Goal: Task Accomplishment & Management: Complete application form

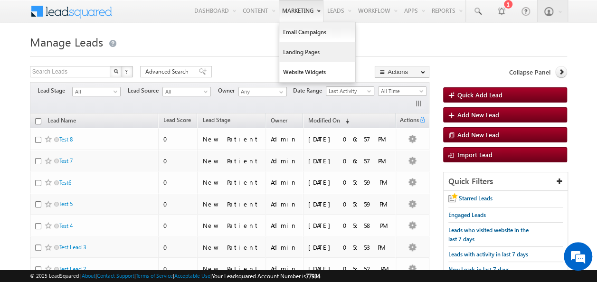
click at [301, 52] on link "Landing Pages" at bounding box center [317, 52] width 76 height 20
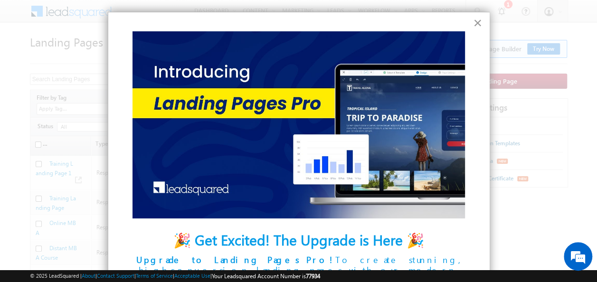
click at [473, 22] on button "×" at bounding box center [477, 22] width 9 height 15
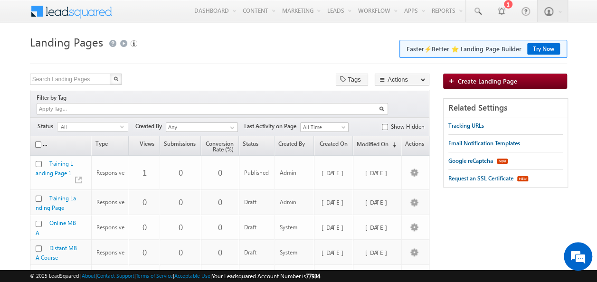
click at [543, 51] on button "Try Now" at bounding box center [543, 48] width 33 height 11
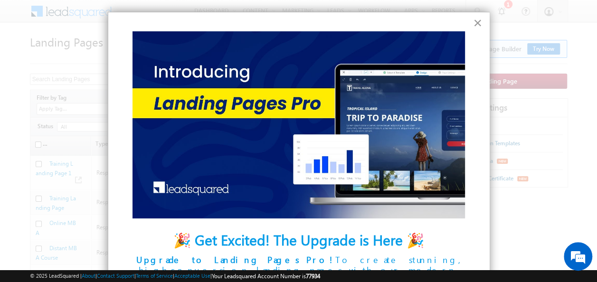
click at [473, 23] on button "×" at bounding box center [477, 22] width 9 height 15
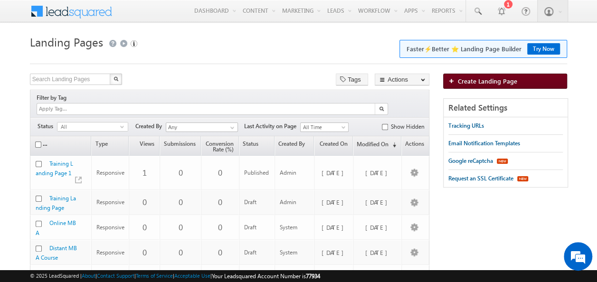
click at [467, 83] on span "Create Landing Page" at bounding box center [487, 81] width 59 height 8
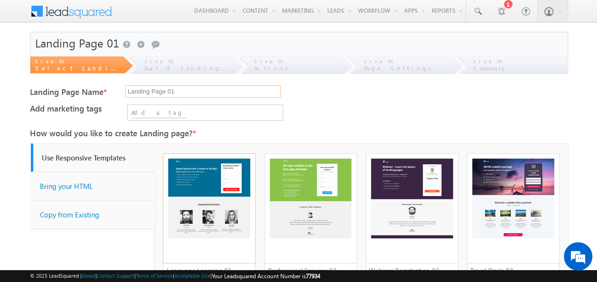
click at [203, 91] on input "Landing Page 01" at bounding box center [202, 91] width 155 height 12
drag, startPoint x: 178, startPoint y: 89, endPoint x: 110, endPoint y: 93, distance: 68.0
click at [110, 93] on div "Landing Page Name * Landing Page 01" at bounding box center [298, 94] width 537 height 21
paste input "IPOC Review Confirmation"
type input "IPOC Review Confirmation"
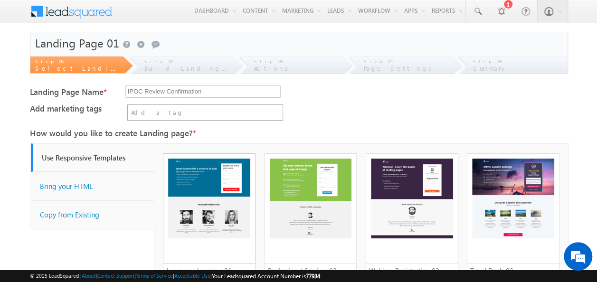
click at [159, 110] on input at bounding box center [159, 113] width 56 height 10
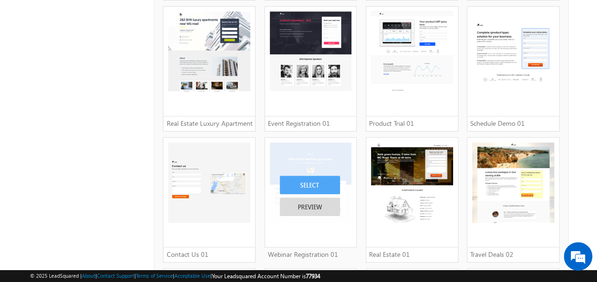
scroll to position [332, 0]
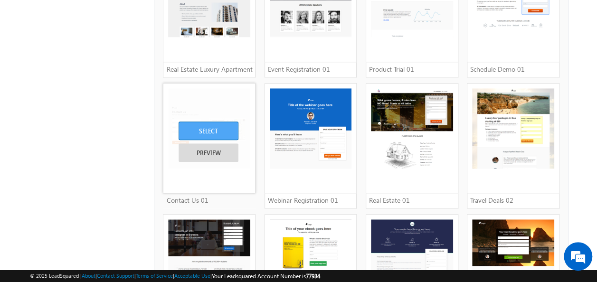
click at [214, 131] on div "SELECT" at bounding box center [208, 131] width 60 height 19
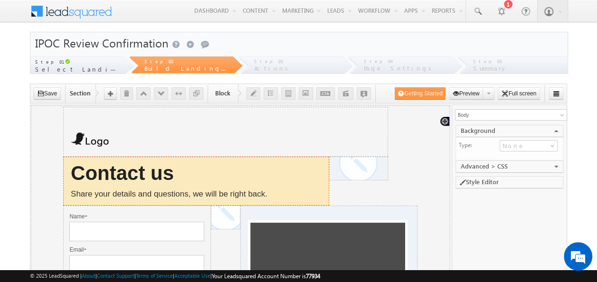
drag, startPoint x: 30, startPoint y: 105, endPoint x: 81, endPoint y: 193, distance: 101.6
click at [81, 193] on span "Share your details and questions, we will be right back." at bounding box center [168, 193] width 197 height 9
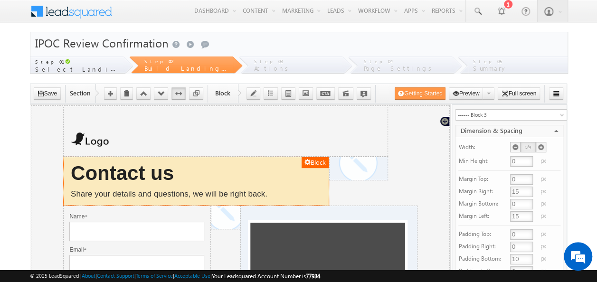
click at [81, 193] on span "Share your details and questions, we will be right back." at bounding box center [168, 193] width 197 height 9
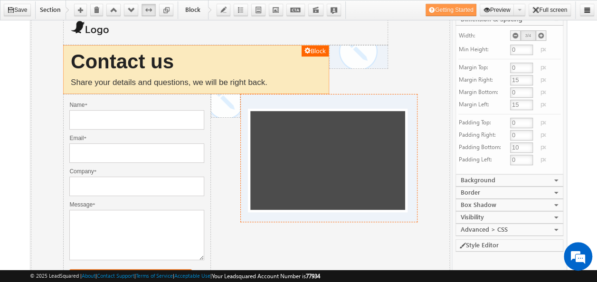
scroll to position [95, 0]
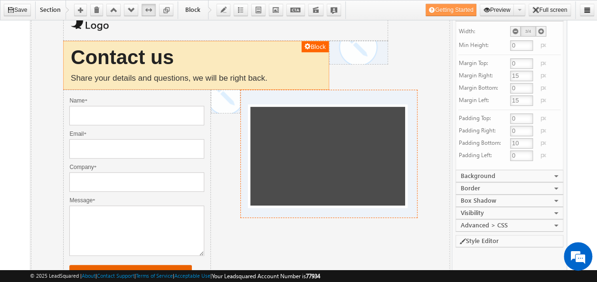
click at [358, 183] on div at bounding box center [327, 156] width 155 height 99
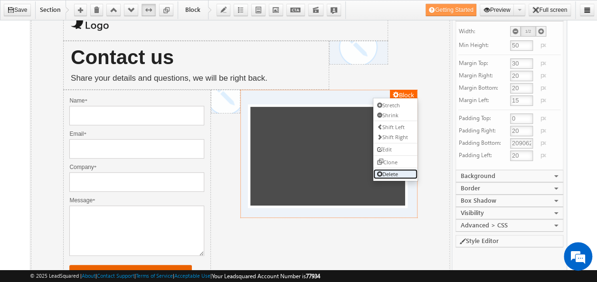
click at [384, 170] on link "Delete" at bounding box center [395, 174] width 44 height 10
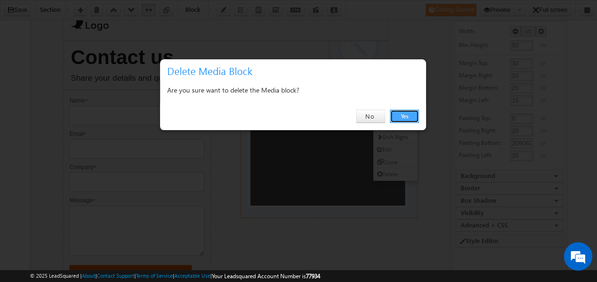
click at [402, 114] on link "Yes" at bounding box center [404, 116] width 29 height 13
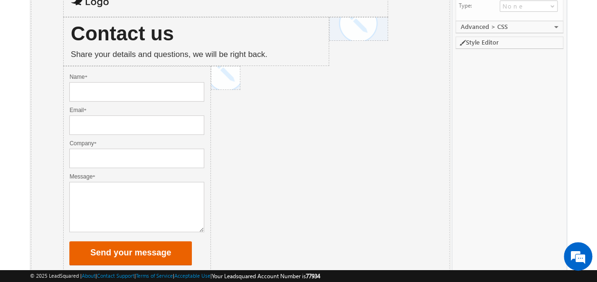
scroll to position [47, 0]
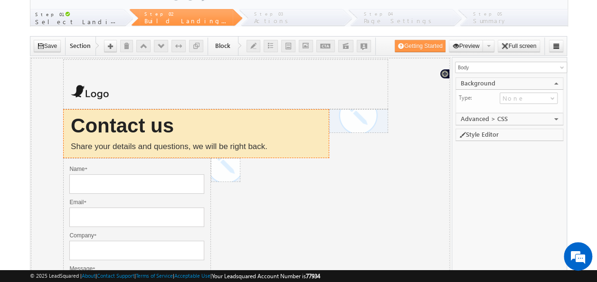
click at [244, 137] on div "Contact us Share your details and questions, we will be right back." at bounding box center [195, 133] width 251 height 48
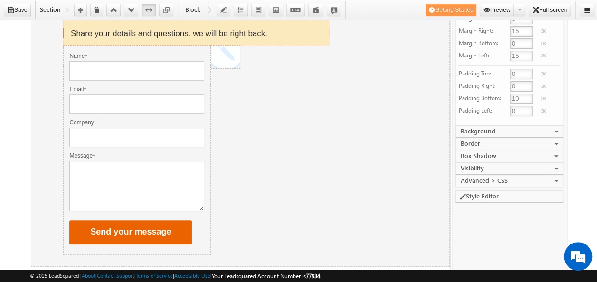
scroll to position [142, 0]
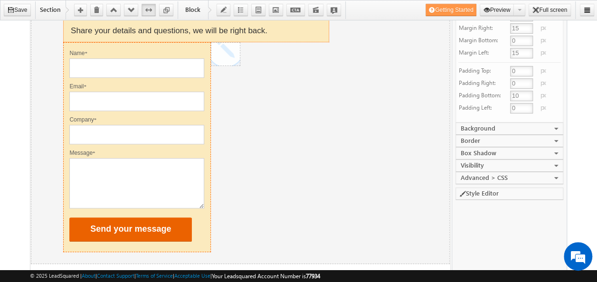
click at [206, 140] on mxform "MXVAR[{OutputMessage}] Name * Invalid! Required Email * Invalid! Required Compa…" at bounding box center [136, 146] width 147 height 194
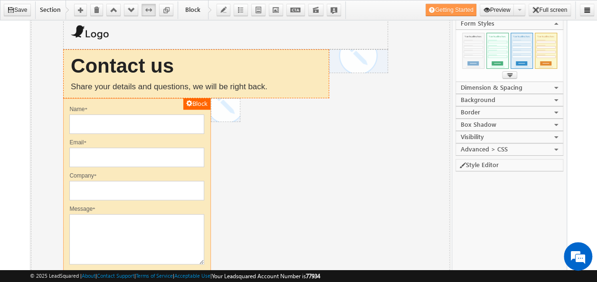
scroll to position [47, 0]
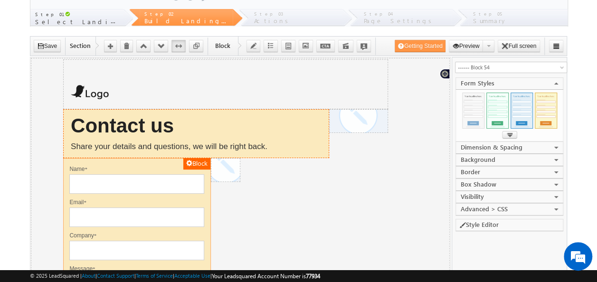
click at [179, 134] on div "Contact us Share your details and questions, we will be right back." at bounding box center [195, 133] width 251 height 48
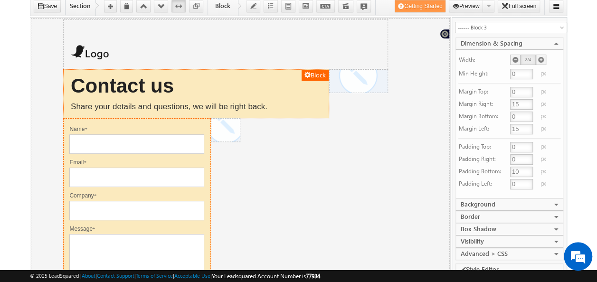
scroll to position [95, 0]
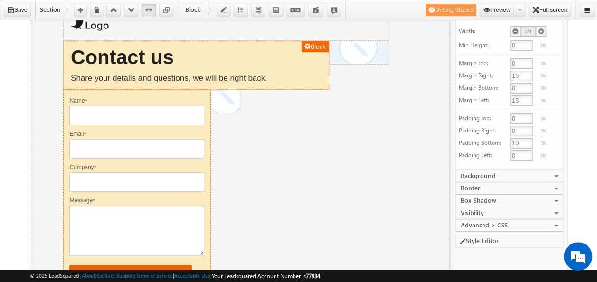
click at [174, 96] on label "Name *" at bounding box center [136, 100] width 135 height 9
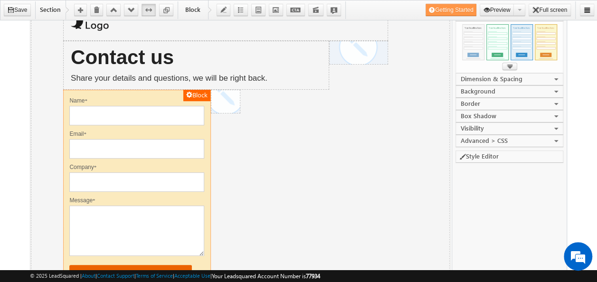
click at [558, 114] on link "COLLAPSE" at bounding box center [557, 116] width 6 height 6
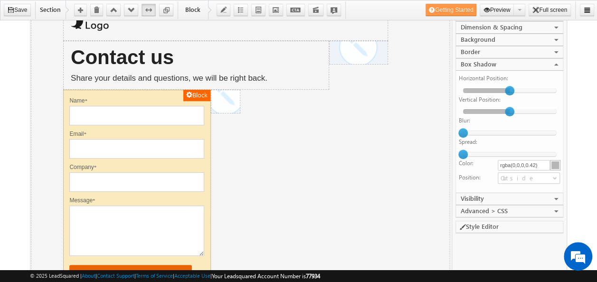
click at [317, 187] on div "Block MXVAR[{OutputMessage}] Name * Invalid! Required Email * Invalid! Required…" at bounding box center [240, 195] width 356 height 210
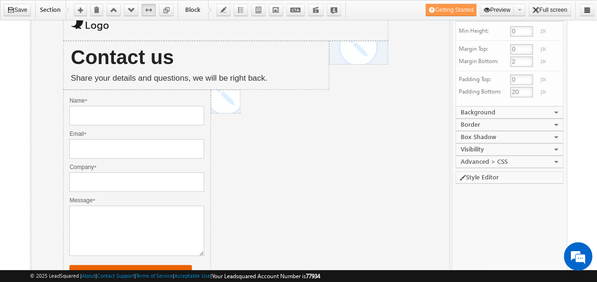
scroll to position [47, 0]
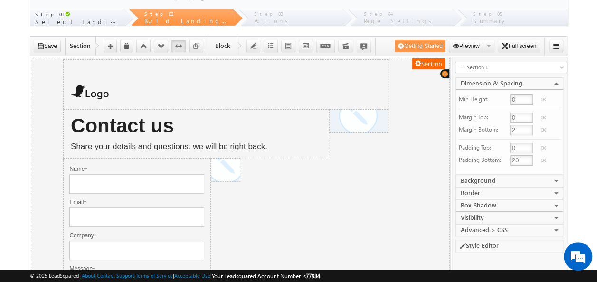
click at [403, 169] on div "Block MXVAR[{OutputMessage}] Name * Invalid! Required Email * Invalid! Required…" at bounding box center [240, 263] width 356 height 210
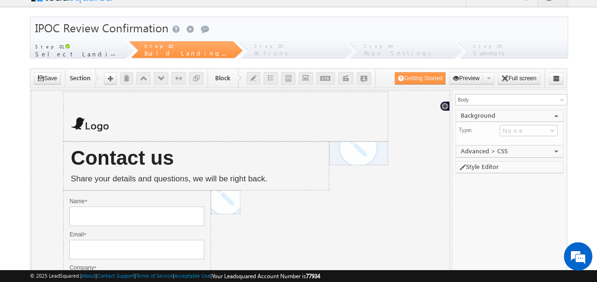
scroll to position [0, 0]
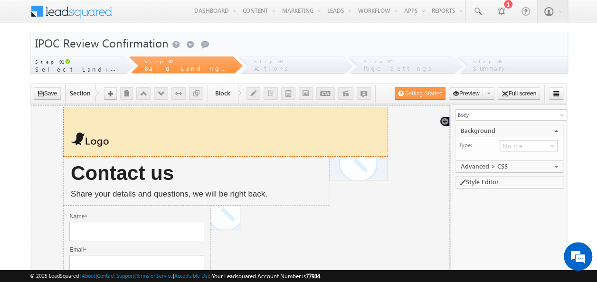
click at [93, 140] on img at bounding box center [89, 139] width 38 height 16
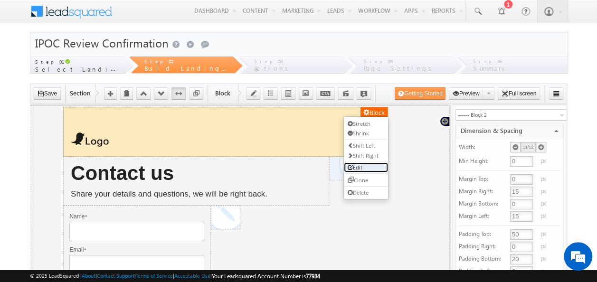
click at [352, 168] on link "Edit" at bounding box center [365, 167] width 44 height 10
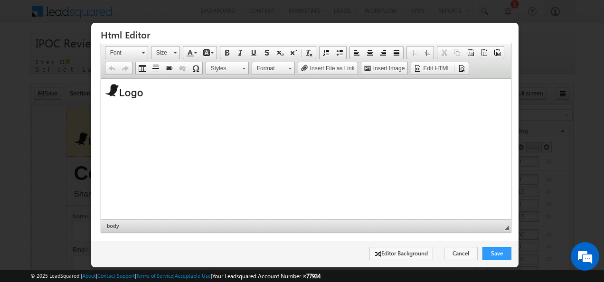
drag, startPoint x: 162, startPoint y: 96, endPoint x: 182, endPoint y: 176, distance: 82.5
click at [101, 98] on html "​" at bounding box center [306, 92] width 410 height 26
click at [379, 69] on span "Insert Image" at bounding box center [388, 69] width 33 height 8
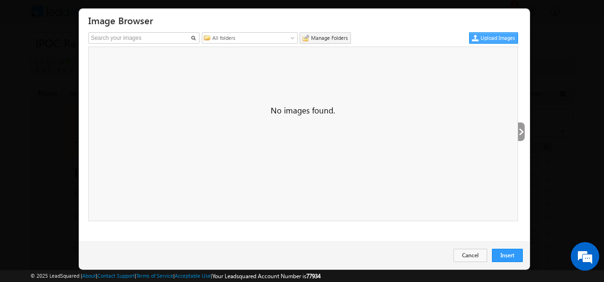
click at [480, 36] on link "Upload Images" at bounding box center [493, 37] width 49 height 11
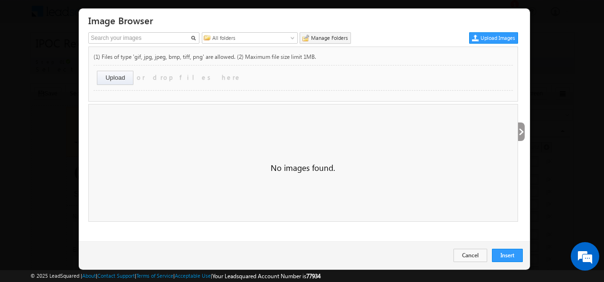
click at [121, 83] on input "file" at bounding box center [125, 79] width 57 height 17
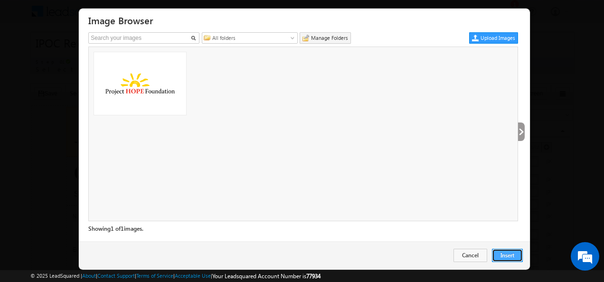
click at [505, 258] on button "Insert" at bounding box center [507, 255] width 31 height 13
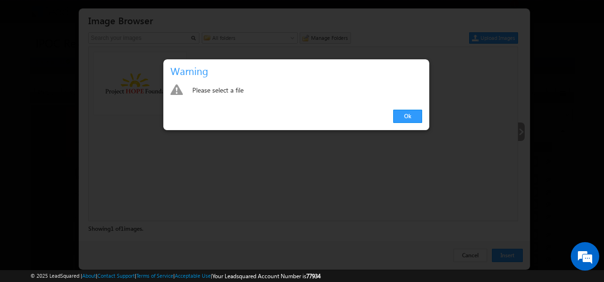
click at [160, 201] on div at bounding box center [302, 141] width 604 height 282
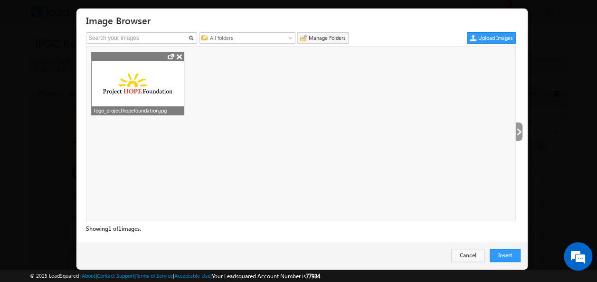
click at [128, 100] on div at bounding box center [138, 83] width 92 height 62
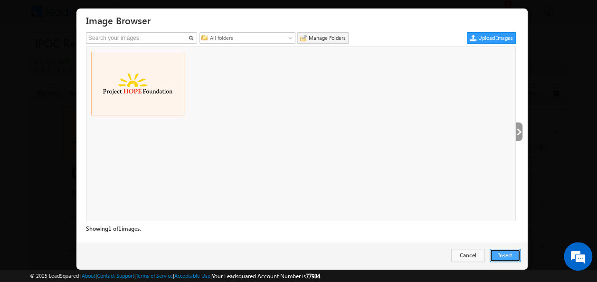
click at [503, 254] on button "Insert" at bounding box center [504, 255] width 31 height 13
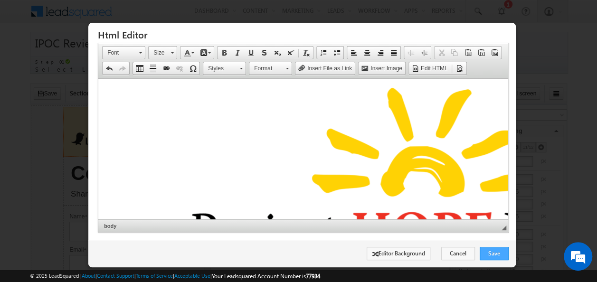
click at [496, 250] on link "Save" at bounding box center [493, 253] width 29 height 13
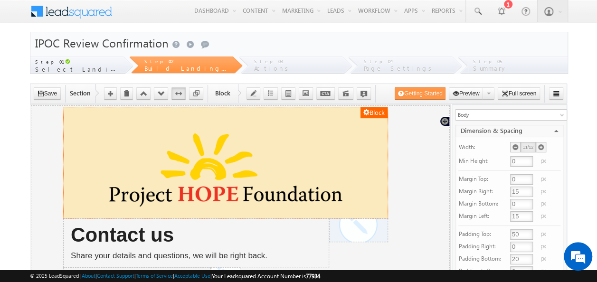
click at [365, 184] on img at bounding box center [224, 169] width 309 height 77
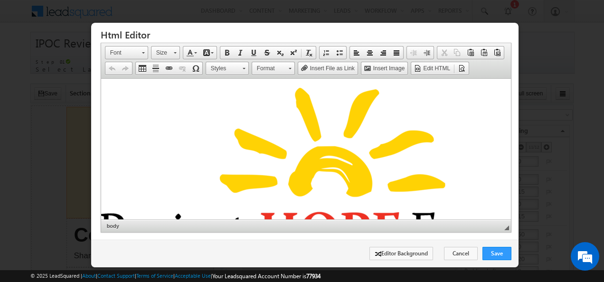
scroll to position [0, 77]
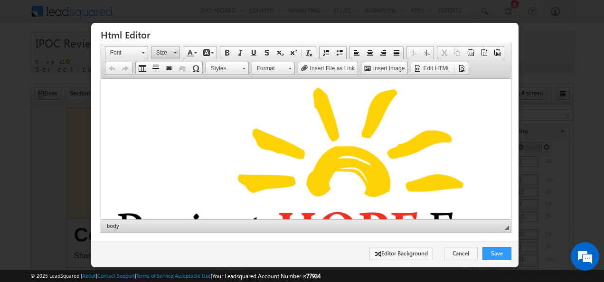
click at [174, 54] on span at bounding box center [175, 51] width 2 height 9
click at [167, 78] on link "8" at bounding box center [202, 77] width 100 height 12
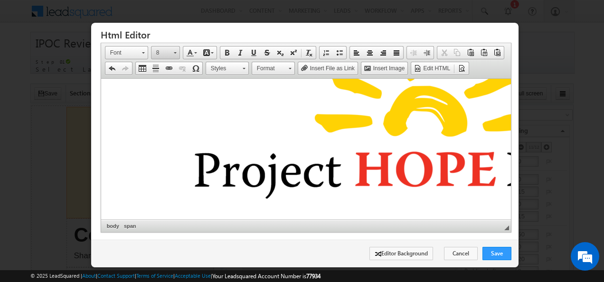
click at [174, 53] on span at bounding box center [175, 52] width 3 height 1
click at [167, 92] on link "9" at bounding box center [202, 90] width 100 height 12
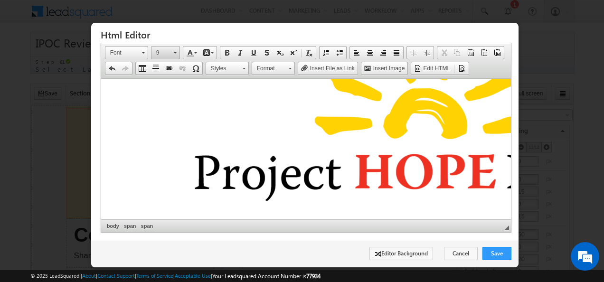
click at [174, 50] on span at bounding box center [175, 51] width 2 height 9
click at [167, 77] on link "8" at bounding box center [202, 77] width 100 height 12
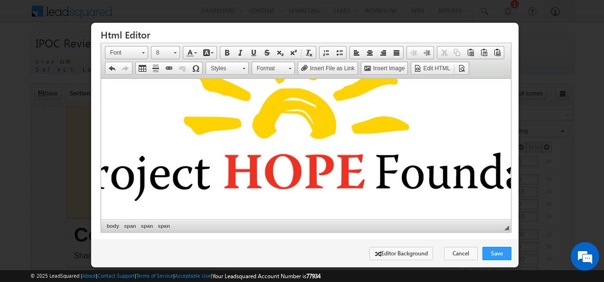
scroll to position [58, 40]
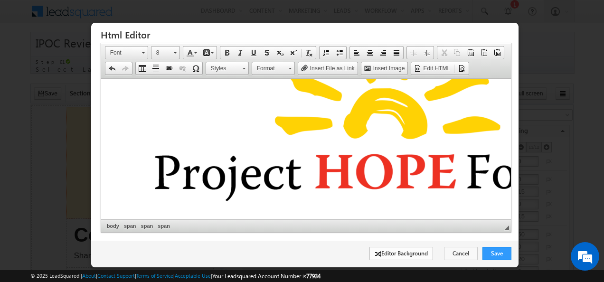
click at [389, 252] on link "Editor Background" at bounding box center [401, 253] width 64 height 13
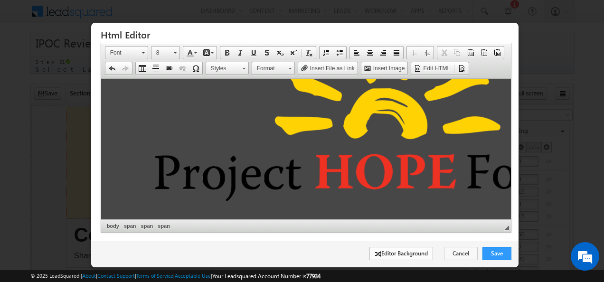
click at [391, 250] on link "Editor Background" at bounding box center [401, 253] width 64 height 13
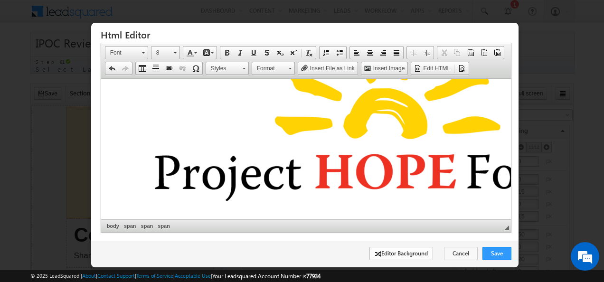
click at [391, 250] on link "Editor Background" at bounding box center [401, 253] width 64 height 13
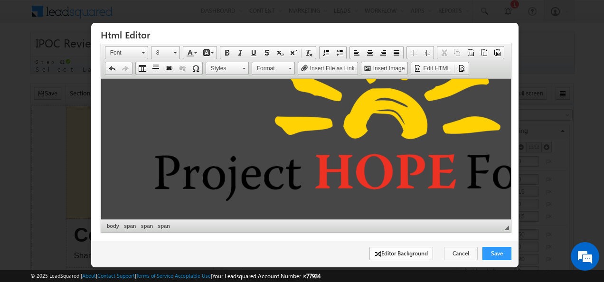
click at [391, 250] on link "Editor Background" at bounding box center [401, 253] width 64 height 13
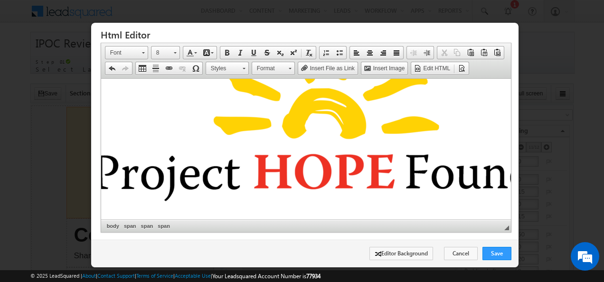
scroll to position [58, 100]
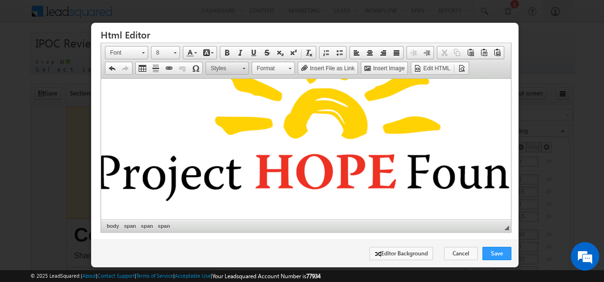
click at [245, 70] on link "Styles" at bounding box center [227, 68] width 43 height 13
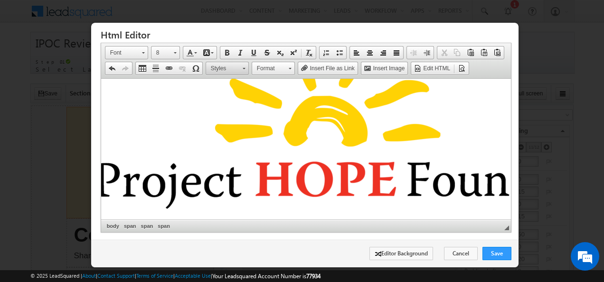
scroll to position [58, 0]
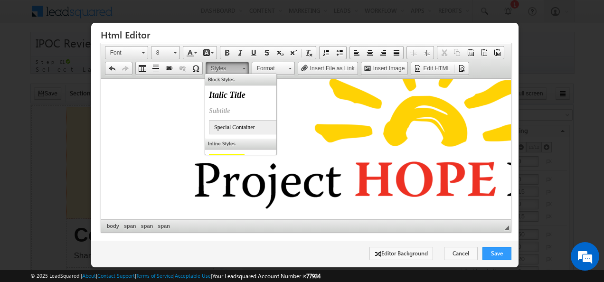
click at [244, 70] on link "Styles" at bounding box center [227, 68] width 43 height 13
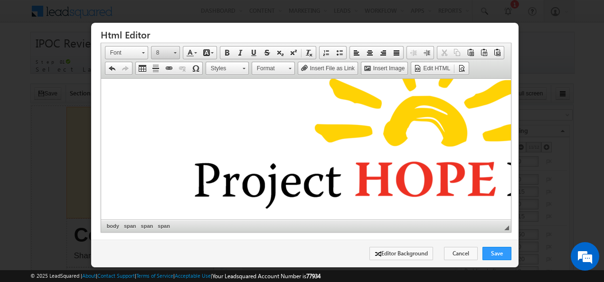
click at [177, 53] on link "8" at bounding box center [165, 52] width 29 height 13
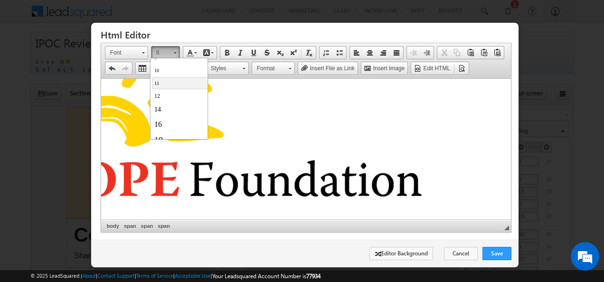
scroll to position [0, 0]
click at [395, 134] on img at bounding box center [149, 122] width 722 height 181
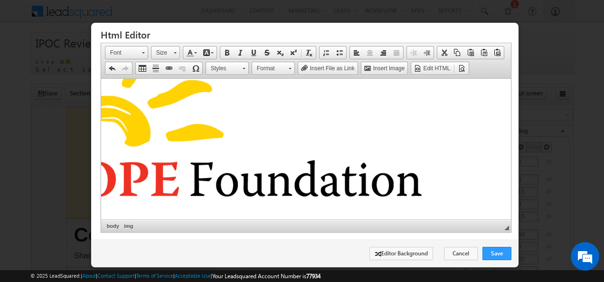
click at [412, 187] on img at bounding box center [149, 122] width 722 height 181
click at [248, 187] on img at bounding box center [149, 122] width 722 height 181
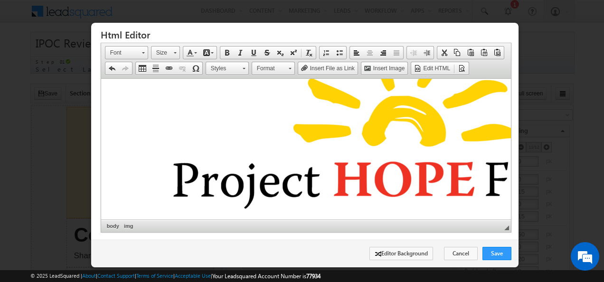
scroll to position [54, 19]
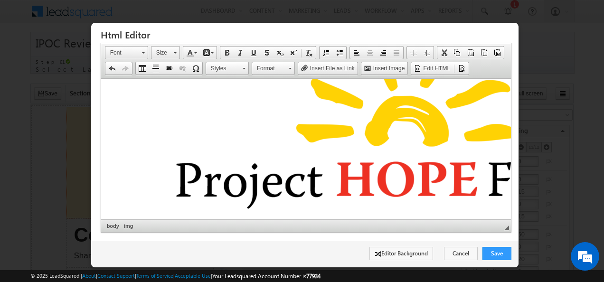
click at [182, 159] on img at bounding box center [447, 122] width 722 height 181
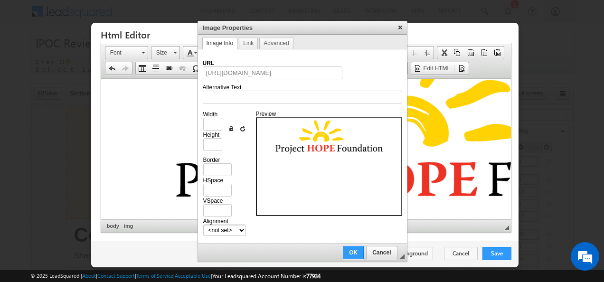
scroll to position [0, 167]
click at [160, 106] on img at bounding box center [447, 122] width 722 height 181
click at [217, 143] on input "Height" at bounding box center [212, 144] width 19 height 13
click at [210, 122] on input "Width" at bounding box center [212, 124] width 19 height 13
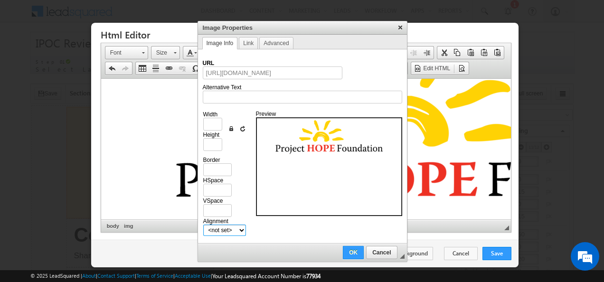
click at [240, 232] on select "<not set> Left Right" at bounding box center [224, 230] width 43 height 11
click at [203, 225] on select "<not set> Left Right" at bounding box center [224, 230] width 43 height 11
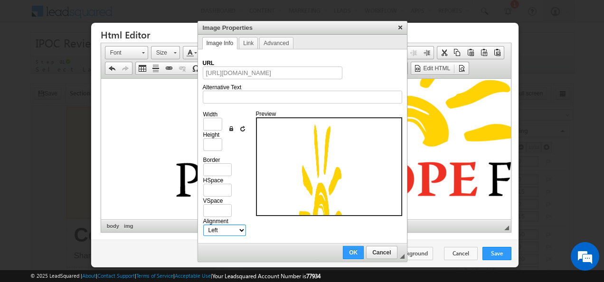
click at [238, 229] on select "<not set> Left Right" at bounding box center [224, 230] width 43 height 11
select select "right"
click at [203, 225] on select "<not set> Left Right" at bounding box center [224, 230] width 43 height 11
click at [241, 229] on select "<not set> Left Right" at bounding box center [224, 230] width 43 height 11
select select
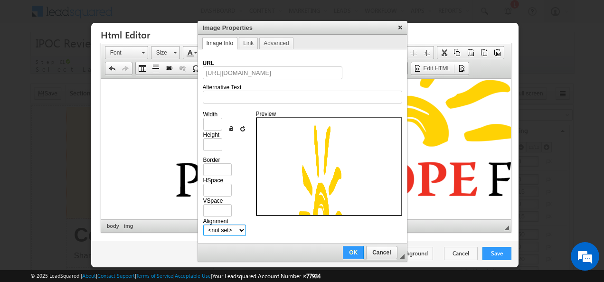
click at [203, 225] on select "<not set> Left Right" at bounding box center [224, 230] width 43 height 11
click at [271, 231] on td "Preview" at bounding box center [329, 173] width 146 height 131
click at [267, 114] on div "Preview" at bounding box center [325, 163] width 139 height 105
click at [242, 128] on link "Reset Size" at bounding box center [243, 129] width 8 height 8
type input "1522"
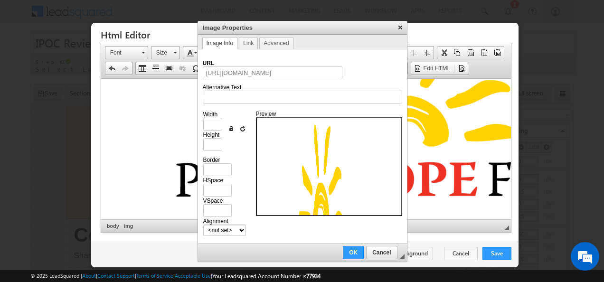
type input "381"
click at [242, 128] on link "Reset Size" at bounding box center [243, 129] width 8 height 8
click at [388, 253] on span "Cancel" at bounding box center [381, 252] width 29 height 7
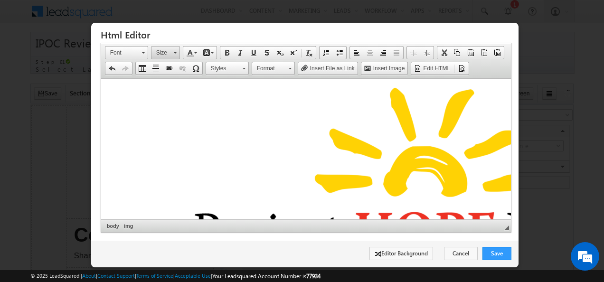
click at [175, 48] on span at bounding box center [175, 51] width 2 height 9
click at [172, 76] on link "8" at bounding box center [202, 77] width 100 height 12
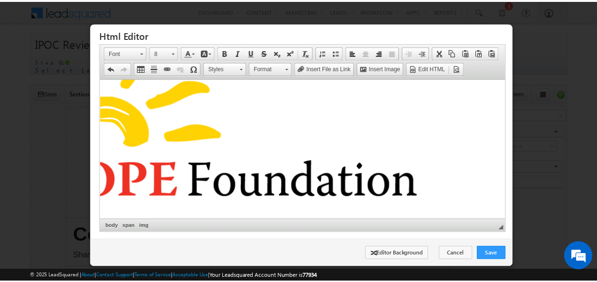
scroll to position [58, 0]
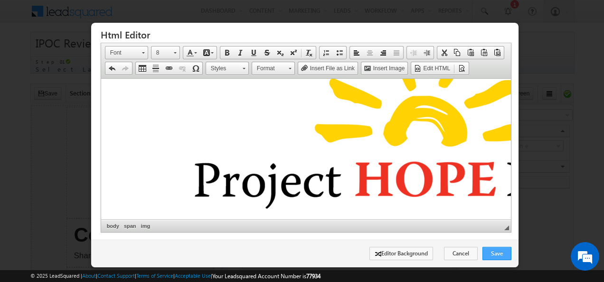
click at [494, 249] on link "Save" at bounding box center [496, 253] width 29 height 13
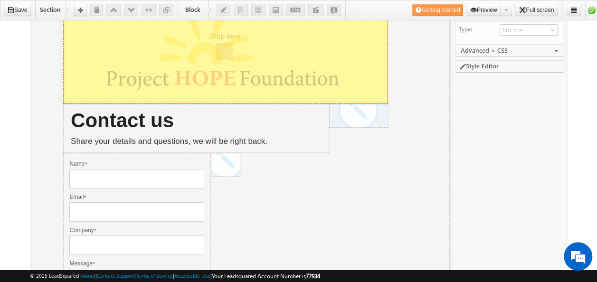
scroll to position [0, 0]
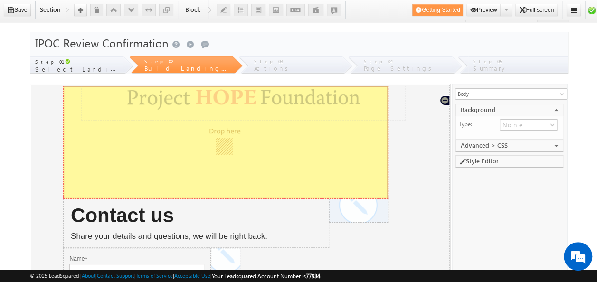
drag, startPoint x: 364, startPoint y: 174, endPoint x: 397, endPoint y: 78, distance: 101.2
click at [397, 84] on html "Section Block Block Contact us Share your details and questions, we will be rig…" at bounding box center [239, 276] width 419 height 385
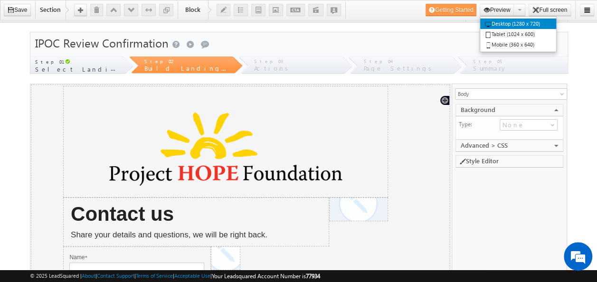
click at [488, 24] on icon at bounding box center [488, 24] width 7 height 7
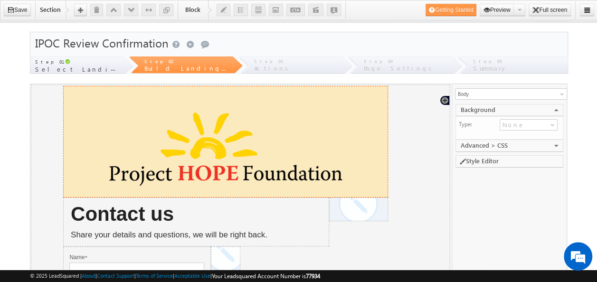
click at [366, 164] on img at bounding box center [224, 148] width 309 height 77
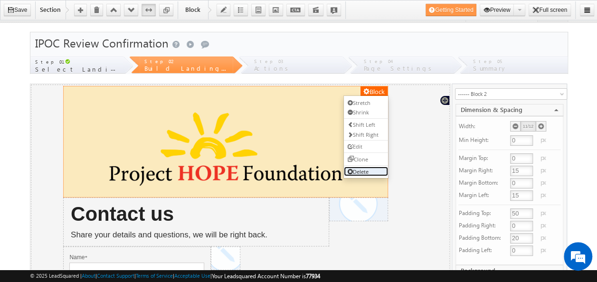
click at [366, 172] on link "Delete" at bounding box center [365, 171] width 44 height 10
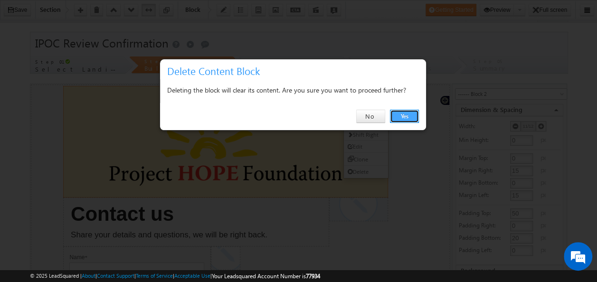
click at [402, 118] on link "Yes" at bounding box center [404, 116] width 29 height 13
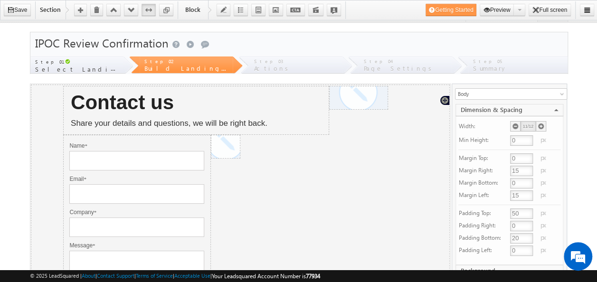
drag, startPoint x: 355, startPoint y: 179, endPoint x: 316, endPoint y: 167, distance: 41.0
click at [316, 167] on div "Block MXVAR[{OutputMessage}] Name * Invalid! Required Email * Invalid! Required…" at bounding box center [240, 239] width 356 height 210
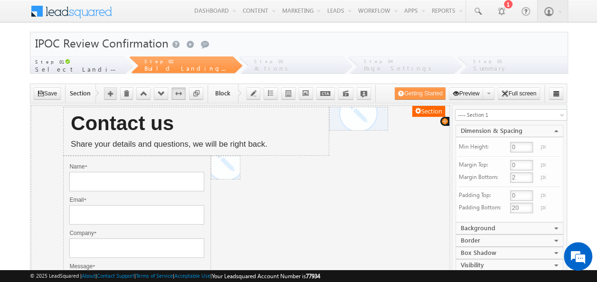
click at [111, 92] on icon "button" at bounding box center [110, 93] width 5 height 5
click at [111, 93] on icon "button" at bounding box center [110, 93] width 5 height 5
click at [302, 93] on icon "button" at bounding box center [305, 93] width 7 height 7
click at [378, 118] on div "Block" at bounding box center [357, 118] width 59 height 24
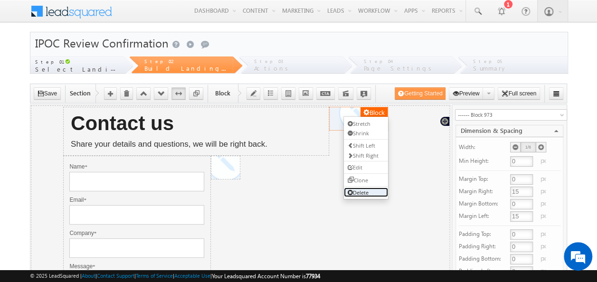
click at [366, 191] on link "Delete" at bounding box center [365, 192] width 44 height 10
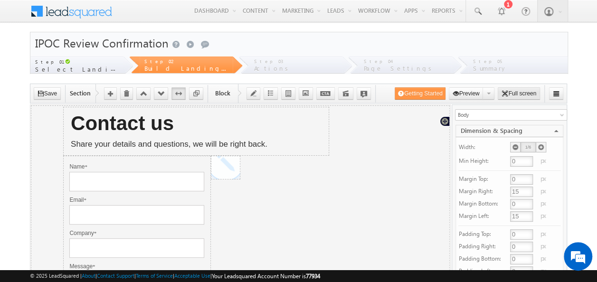
click at [516, 91] on button "Full screen" at bounding box center [518, 93] width 42 height 12
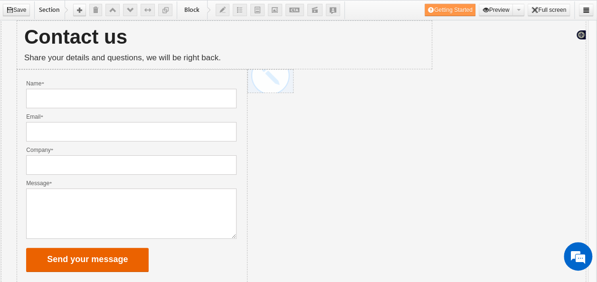
click at [427, 10] on icon "button" at bounding box center [430, 10] width 7 height 7
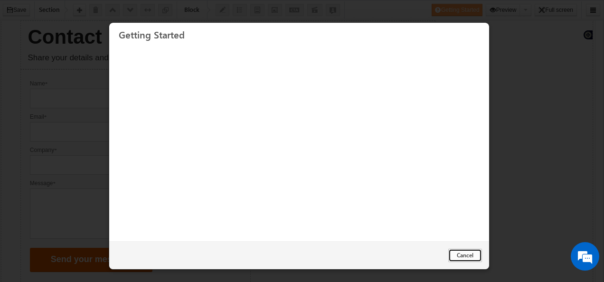
click at [471, 256] on button "Cancel" at bounding box center [465, 255] width 34 height 13
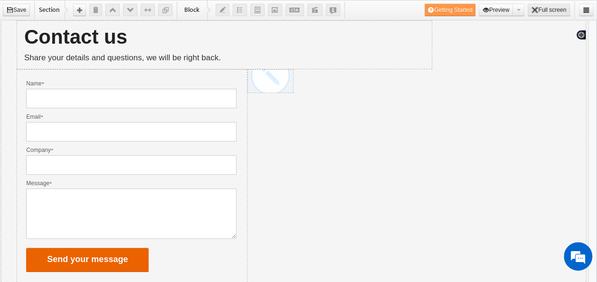
click at [558, 9] on button "Full screen" at bounding box center [548, 10] width 42 height 12
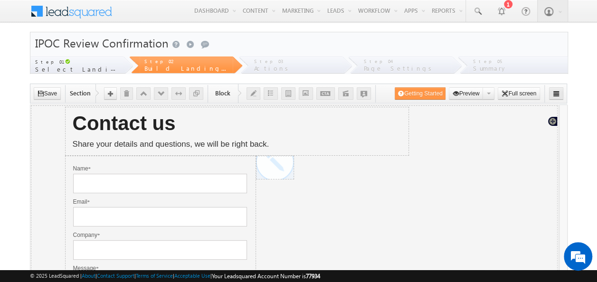
click at [554, 94] on icon "button" at bounding box center [555, 93] width 7 height 7
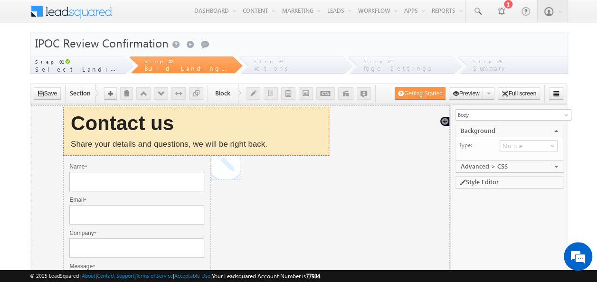
click at [267, 129] on div "Contact us Share your details and questions, we will be right back." at bounding box center [195, 131] width 251 height 48
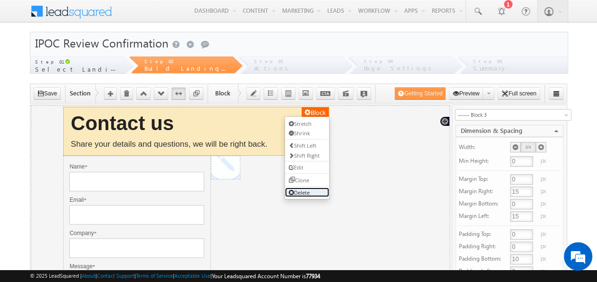
click at [309, 190] on link "Delete" at bounding box center [306, 192] width 44 height 10
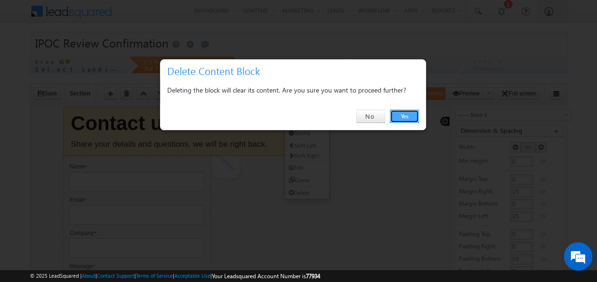
click at [414, 118] on link "Yes" at bounding box center [404, 116] width 29 height 13
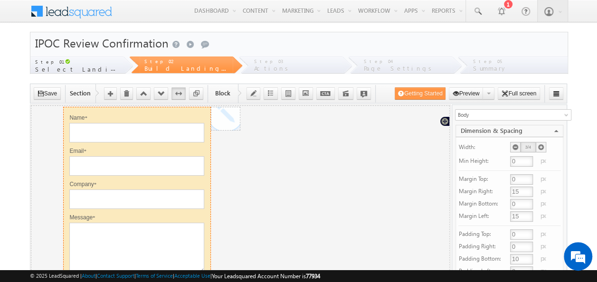
click at [195, 119] on label "Name *" at bounding box center [136, 117] width 135 height 9
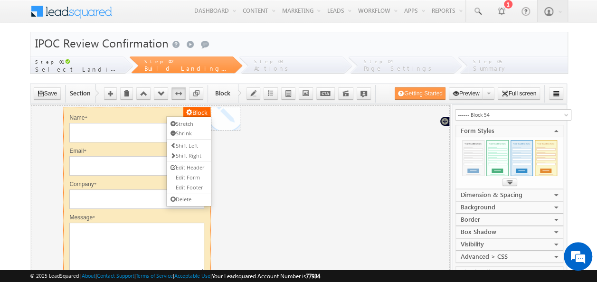
click at [197, 190] on ul "Stretch Shrink Shift Left Shift Right Edit Header Edit Form Edit Footer Delete" at bounding box center [188, 161] width 45 height 91
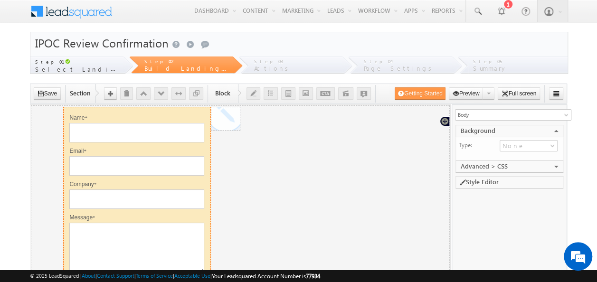
click at [199, 114] on label "Name *" at bounding box center [136, 117] width 135 height 9
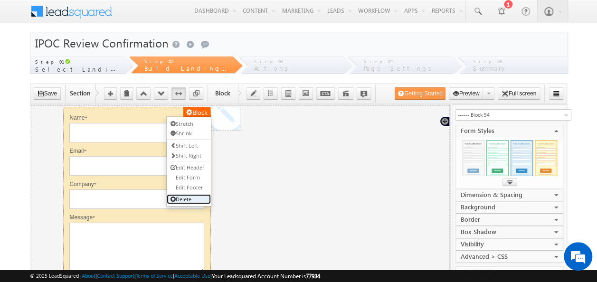
click at [189, 200] on link "Delete" at bounding box center [188, 199] width 44 height 10
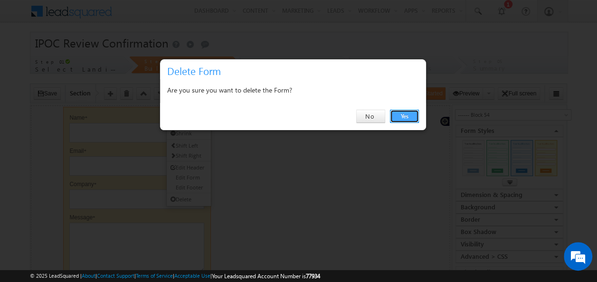
click at [412, 116] on link "Yes" at bounding box center [404, 116] width 29 height 13
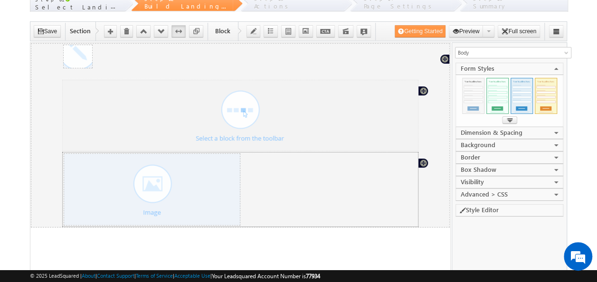
scroll to position [47, 0]
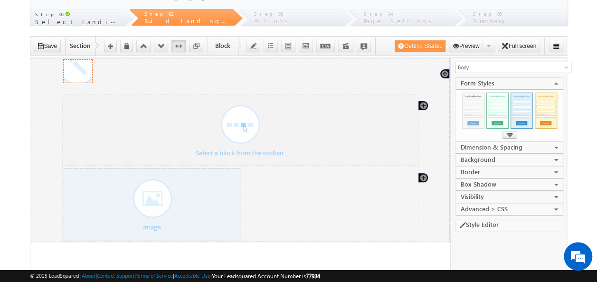
click at [86, 69] on div "Block" at bounding box center [77, 71] width 29 height 24
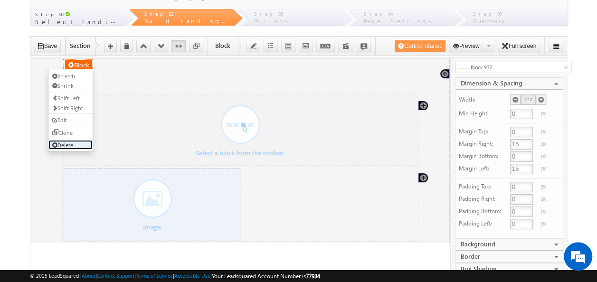
click at [76, 142] on link "Delete" at bounding box center [70, 145] width 44 height 10
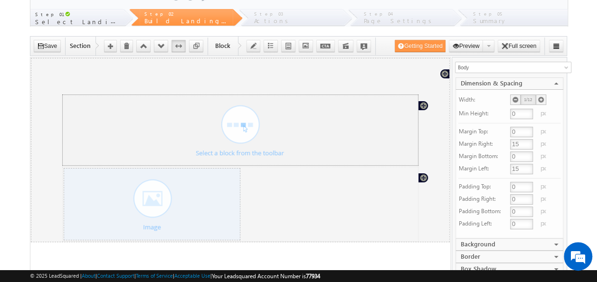
click at [418, 105] on div "Section" at bounding box center [240, 129] width 356 height 71
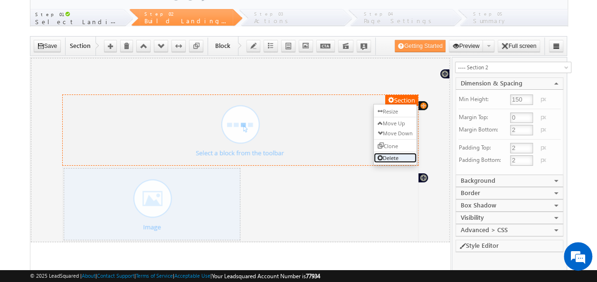
click at [386, 155] on link "Delete" at bounding box center [394, 157] width 43 height 10
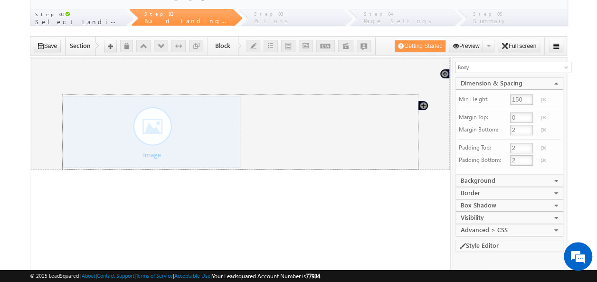
click at [418, 104] on div "Section Block" at bounding box center [240, 131] width 356 height 75
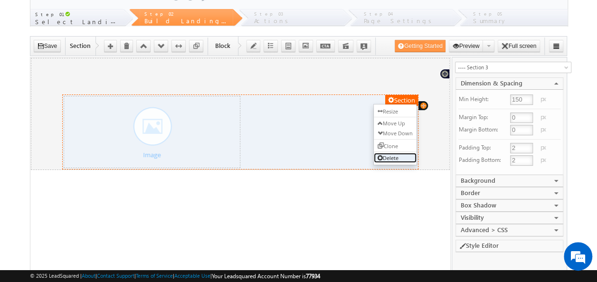
click at [403, 152] on link "Delete" at bounding box center [394, 157] width 43 height 10
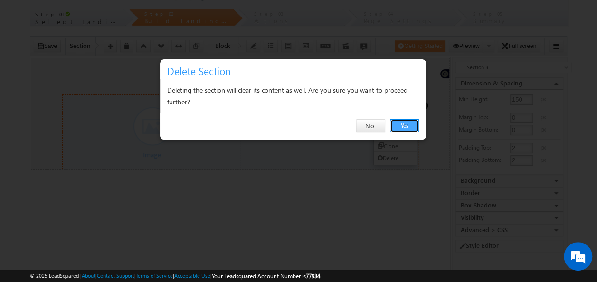
click at [411, 125] on link "Yes" at bounding box center [404, 125] width 29 height 13
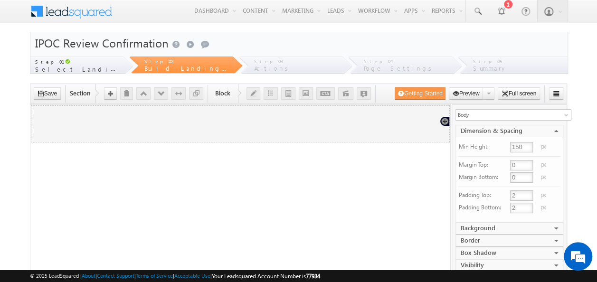
click at [346, 122] on div at bounding box center [240, 118] width 356 height 24
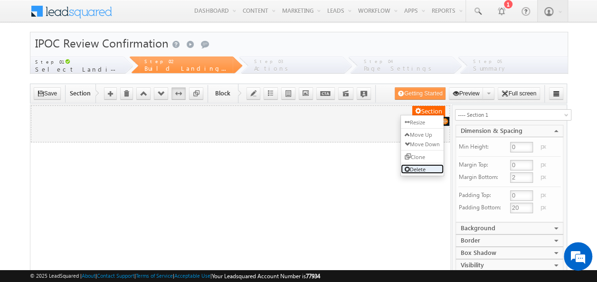
click at [421, 170] on link "Delete" at bounding box center [421, 169] width 43 height 10
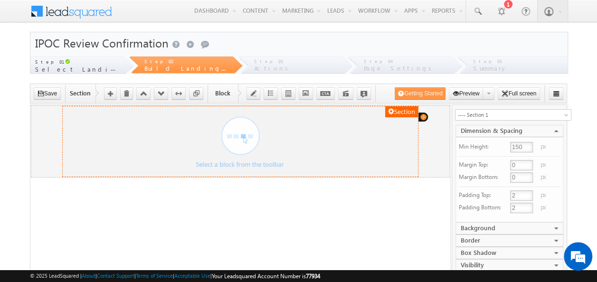
click at [412, 177] on html "Section Resize Move Up Move Down Clone Delete" at bounding box center [239, 141] width 419 height 72
click at [390, 169] on link "Delete" at bounding box center [394, 169] width 43 height 10
click at [396, 111] on button "Section" at bounding box center [400, 111] width 33 height 11
click at [390, 169] on link "Delete" at bounding box center [394, 169] width 43 height 10
click at [418, 117] on div "Section" at bounding box center [240, 140] width 356 height 71
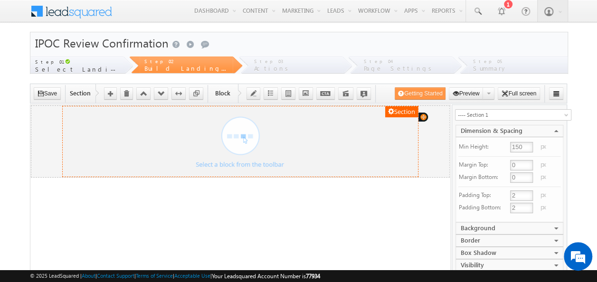
drag, startPoint x: 414, startPoint y: 236, endPoint x: 401, endPoint y: 223, distance: 18.8
click at [412, 177] on html "Section Resize Move Up Move Down Clone Delete" at bounding box center [239, 141] width 419 height 72
click at [247, 142] on div "Section" at bounding box center [240, 140] width 356 height 71
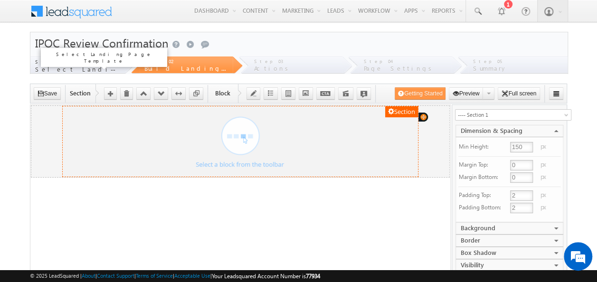
click at [60, 68] on span "Select Landing Page Template" at bounding box center [116, 69] width 163 height 8
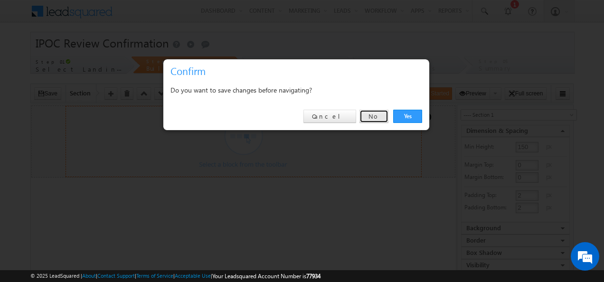
drag, startPoint x: 377, startPoint y: 119, endPoint x: 350, endPoint y: 19, distance: 103.3
click at [377, 119] on link "No" at bounding box center [373, 116] width 29 height 13
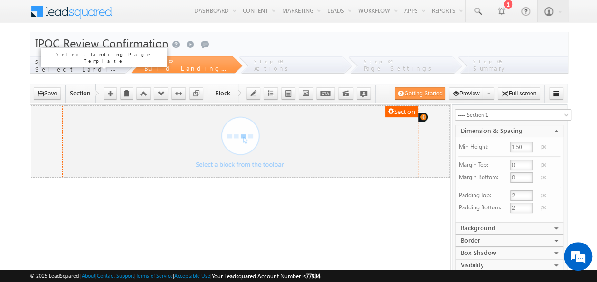
click at [77, 68] on span "Select Landing Page Template" at bounding box center [116, 69] width 163 height 8
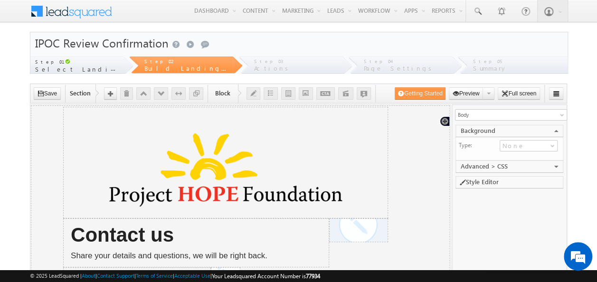
click at [413, 95] on button "Getting Started" at bounding box center [419, 93] width 51 height 12
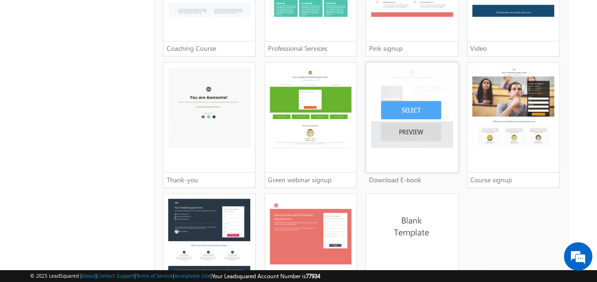
scroll to position [807, 0]
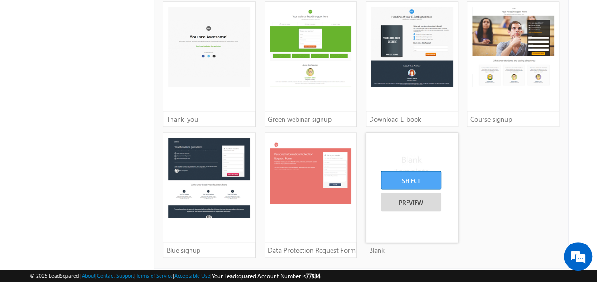
click at [412, 175] on div "SELECT" at bounding box center [411, 180] width 60 height 19
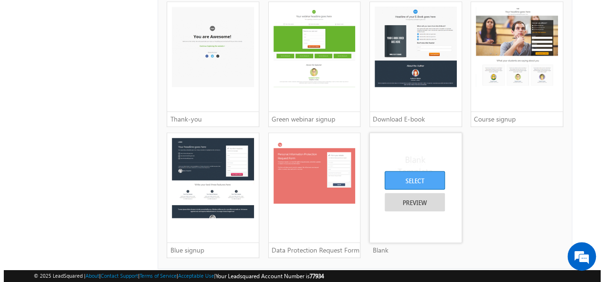
scroll to position [807, 0]
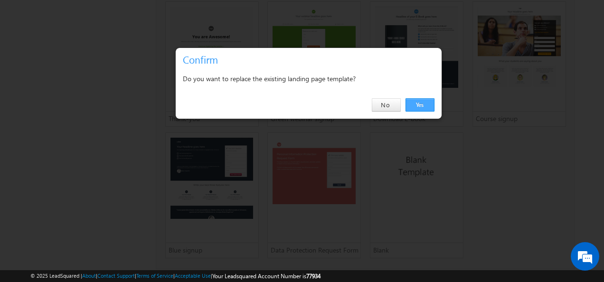
click at [428, 106] on link "Yes" at bounding box center [419, 104] width 29 height 13
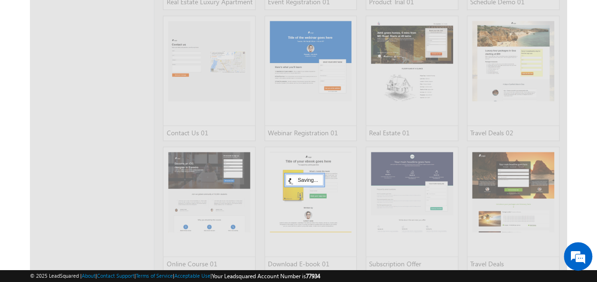
scroll to position [427, 0]
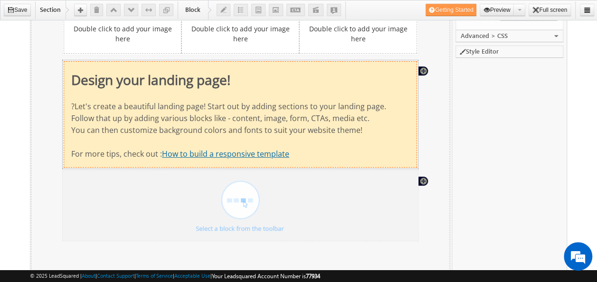
scroll to position [95, 0]
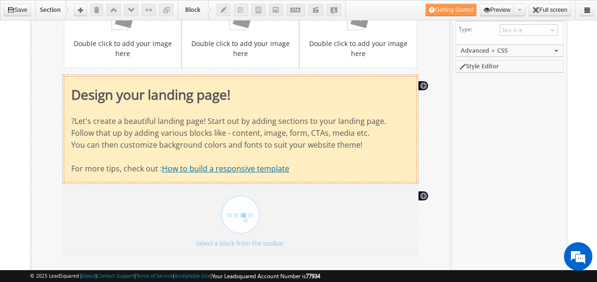
click at [269, 168] on link "How to build a responsive template" at bounding box center [224, 168] width 127 height 10
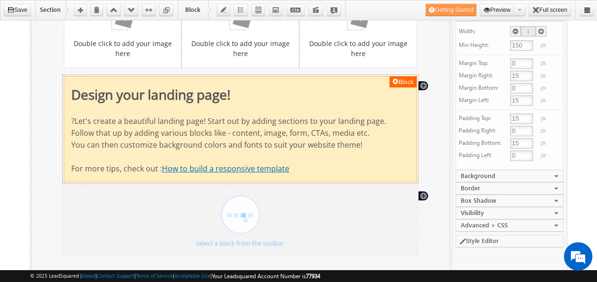
click at [269, 168] on link "How to build a responsive template" at bounding box center [224, 168] width 127 height 10
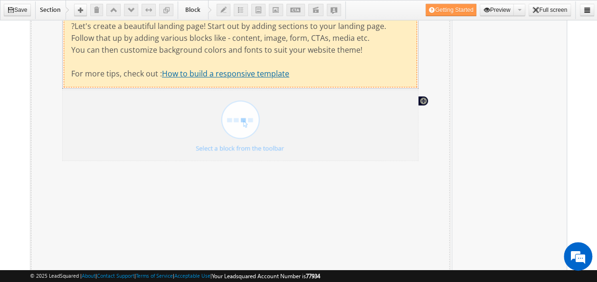
scroll to position [0, 0]
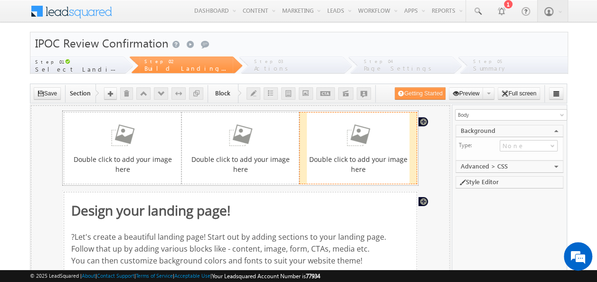
click at [366, 150] on div "Double click to add your image here" at bounding box center [357, 148] width 103 height 52
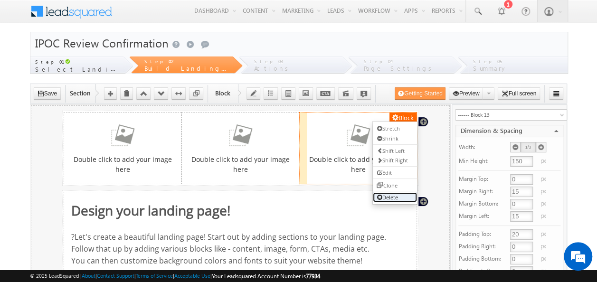
click at [384, 193] on link "Delete" at bounding box center [394, 197] width 44 height 10
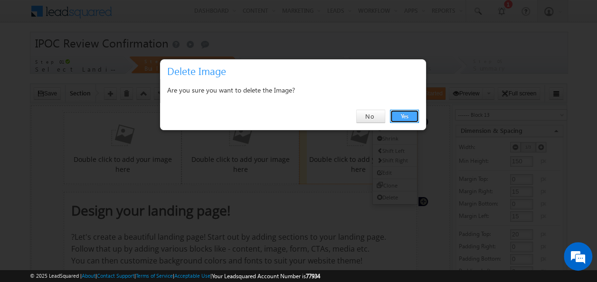
click at [399, 117] on link "Yes" at bounding box center [404, 116] width 29 height 13
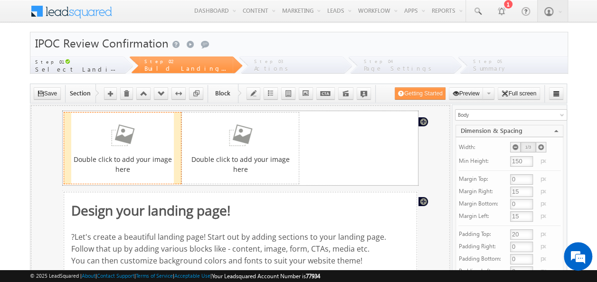
click at [118, 148] on img at bounding box center [122, 136] width 38 height 28
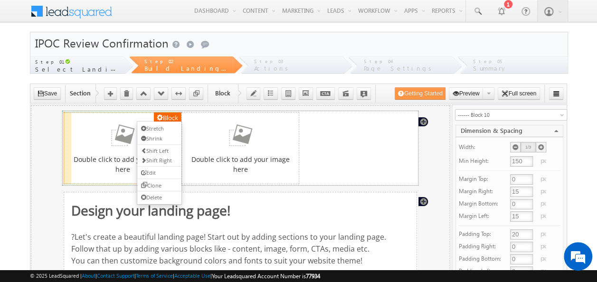
click at [164, 112] on button "Block" at bounding box center [166, 117] width 27 height 11
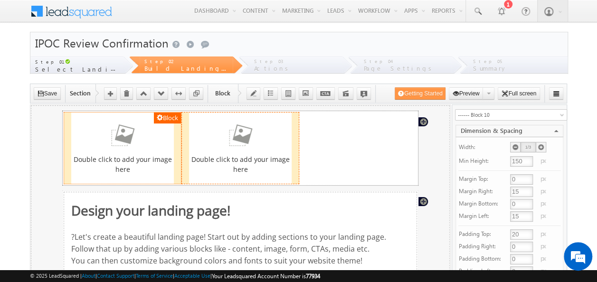
click at [247, 140] on img at bounding box center [240, 136] width 38 height 28
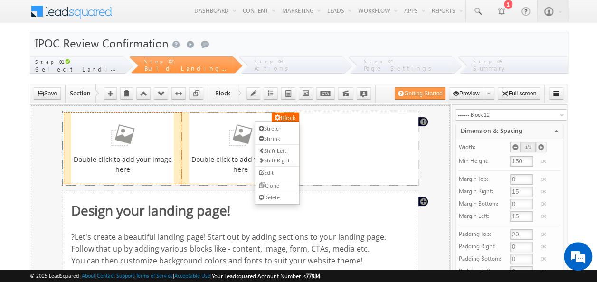
click at [117, 140] on img at bounding box center [122, 136] width 38 height 28
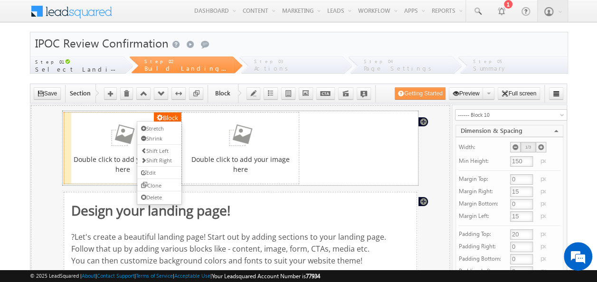
click at [169, 117] on button "Block" at bounding box center [166, 117] width 27 height 11
click at [159, 116] on span "button" at bounding box center [159, 117] width 6 height 6
click at [172, 194] on link "Delete" at bounding box center [159, 197] width 44 height 10
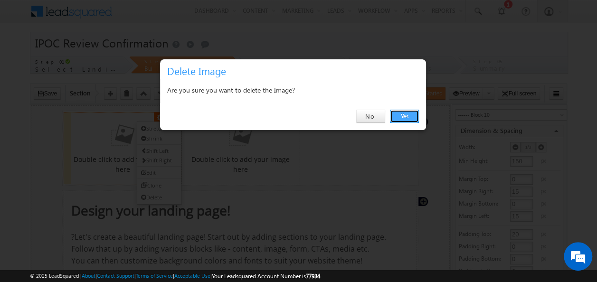
click at [399, 115] on link "Yes" at bounding box center [404, 116] width 29 height 13
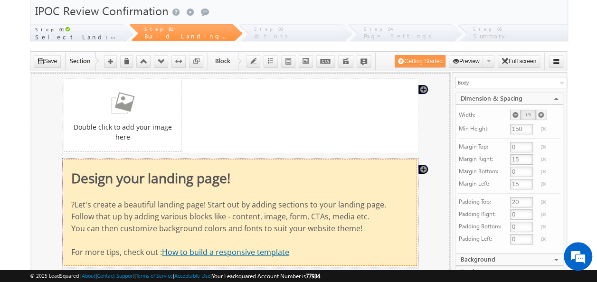
scroll to position [47, 0]
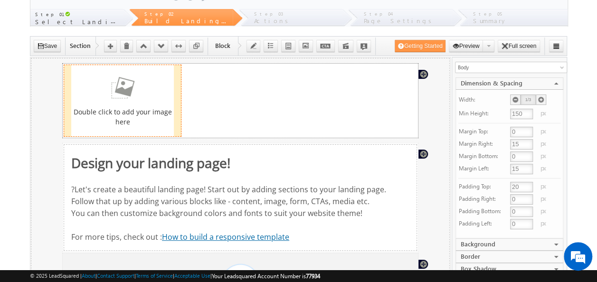
click at [157, 94] on link at bounding box center [122, 88] width 103 height 28
click at [540, 97] on icon at bounding box center [540, 99] width 7 height 7
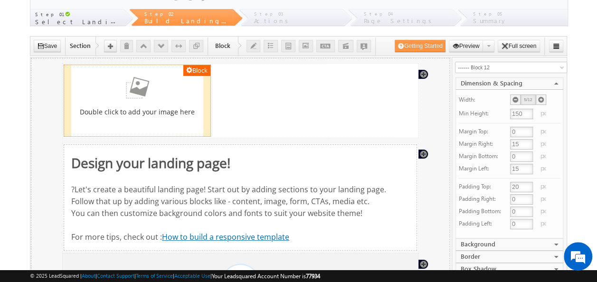
click at [540, 97] on icon at bounding box center [540, 99] width 7 height 7
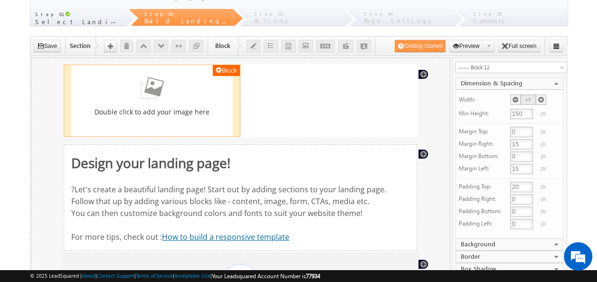
click at [540, 97] on icon at bounding box center [540, 99] width 7 height 7
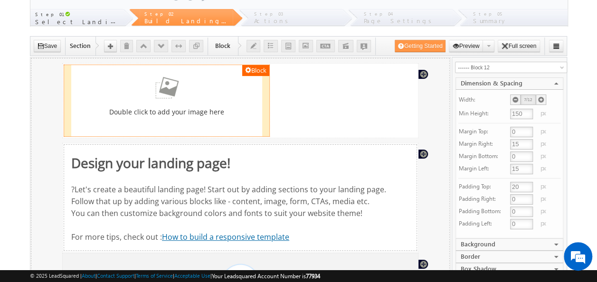
click at [540, 97] on icon at bounding box center [540, 99] width 7 height 7
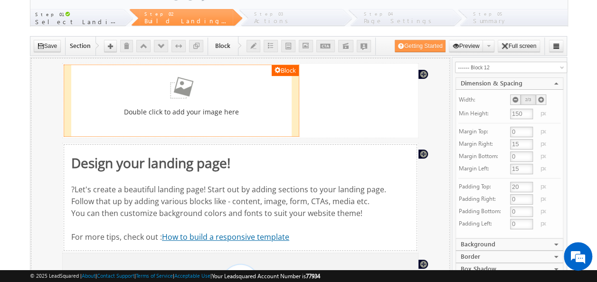
click at [540, 97] on icon at bounding box center [540, 99] width 7 height 7
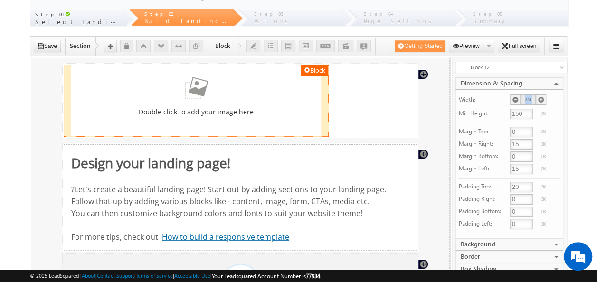
click at [540, 97] on icon at bounding box center [540, 99] width 7 height 7
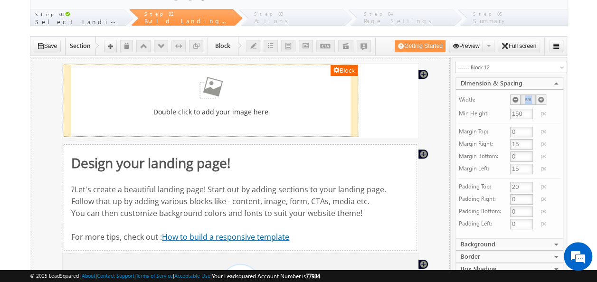
click at [540, 97] on icon at bounding box center [540, 99] width 7 height 7
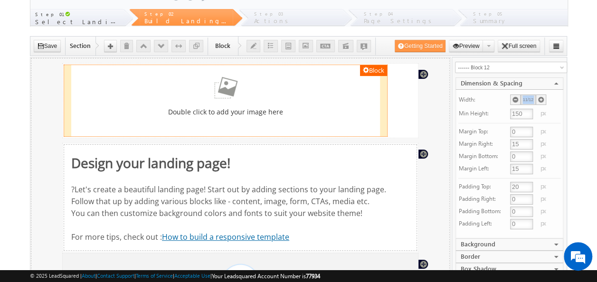
click at [540, 97] on icon at bounding box center [540, 99] width 7 height 7
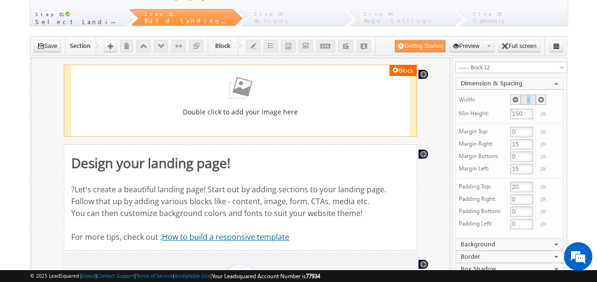
click at [540, 97] on icon at bounding box center [540, 99] width 7 height 7
click at [512, 99] on icon at bounding box center [515, 99] width 7 height 7
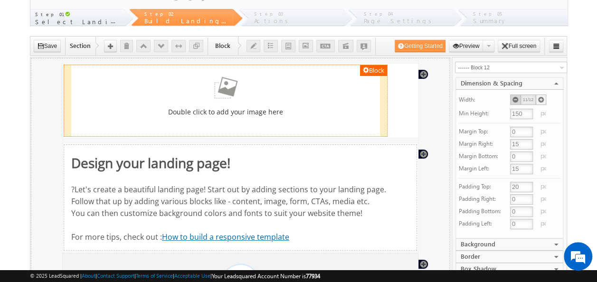
click at [516, 98] on icon at bounding box center [515, 99] width 7 height 7
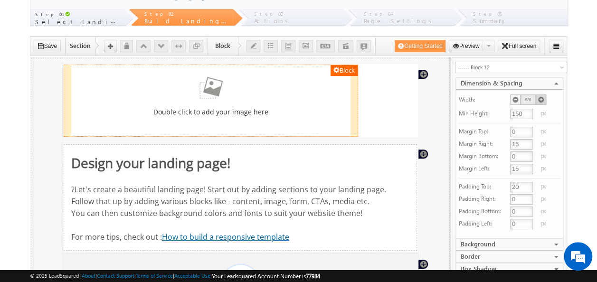
click at [538, 98] on icon at bounding box center [540, 99] width 7 height 7
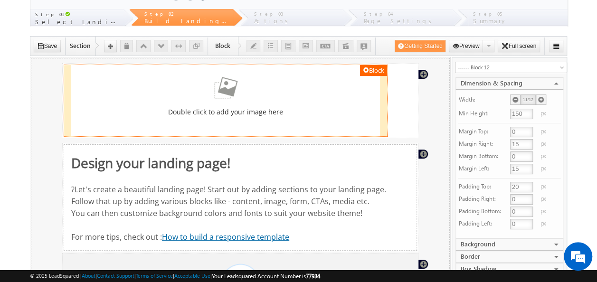
click at [538, 98] on icon at bounding box center [540, 99] width 7 height 7
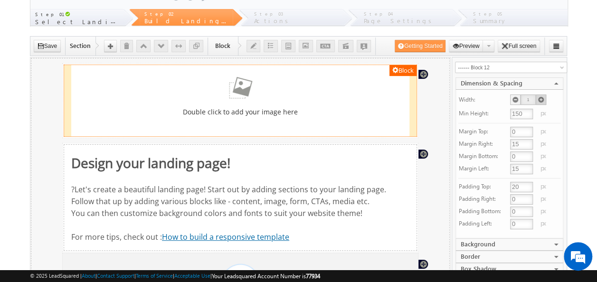
click at [538, 98] on icon at bounding box center [540, 99] width 7 height 7
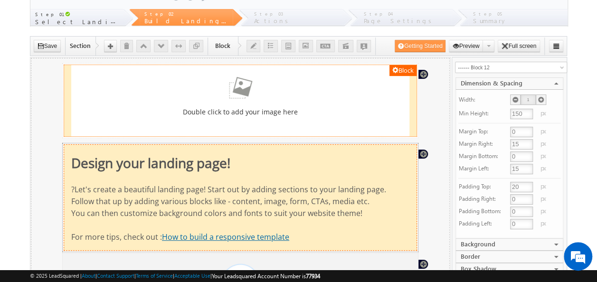
click at [402, 161] on div "Design your landing page! ?Let's create a beautiful landing page! Start out by …" at bounding box center [240, 196] width 338 height 105
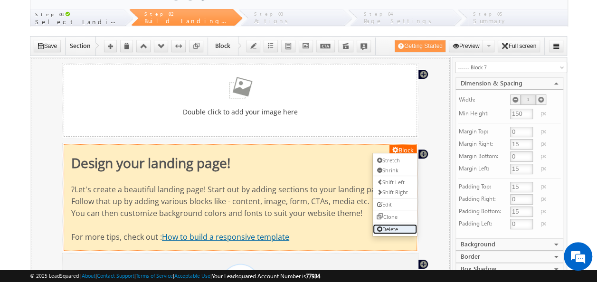
click at [400, 226] on link "Delete" at bounding box center [394, 229] width 44 height 10
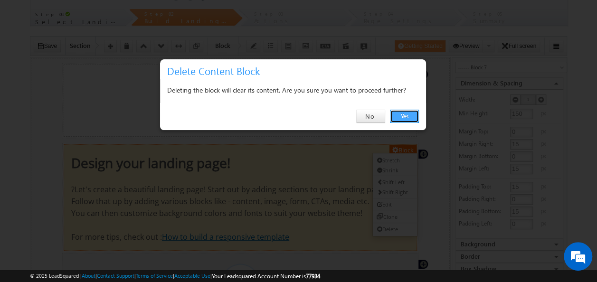
click at [406, 115] on link "Yes" at bounding box center [404, 116] width 29 height 13
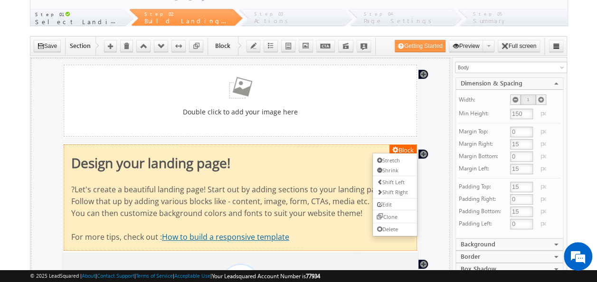
scroll to position [0, 0]
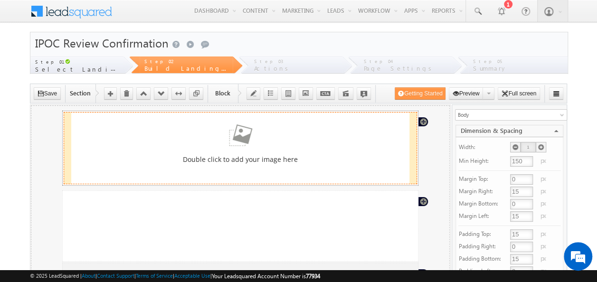
click at [351, 165] on div "Double click to add your image here" at bounding box center [240, 147] width 338 height 71
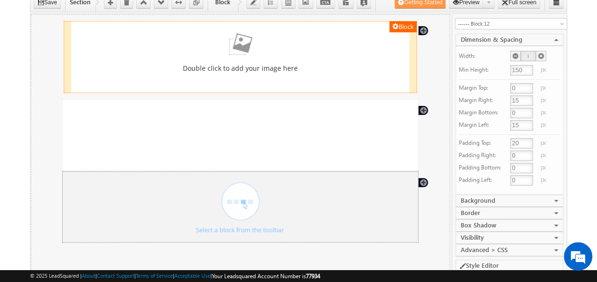
scroll to position [95, 0]
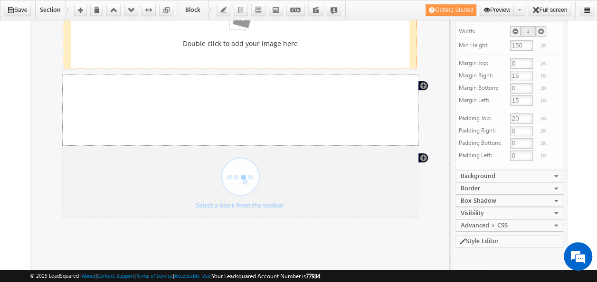
click at [333, 114] on div "Section" at bounding box center [240, 110] width 356 height 71
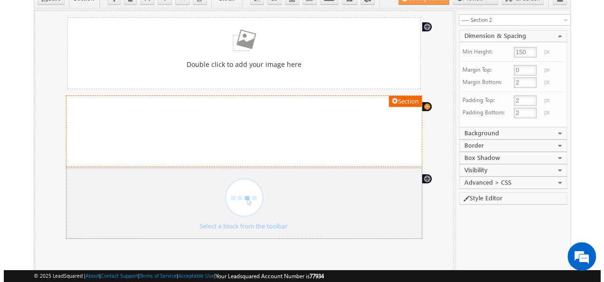
scroll to position [0, 0]
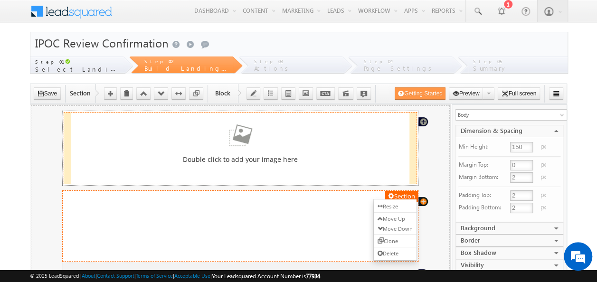
click at [270, 159] on div "Double click to add your image here" at bounding box center [240, 159] width 338 height 10
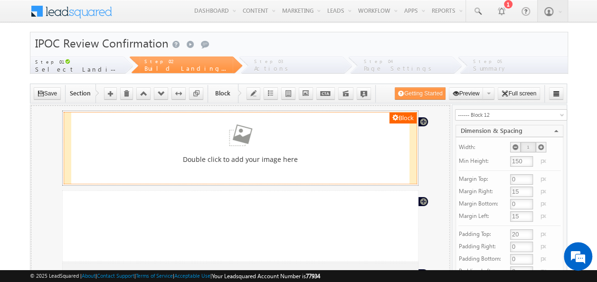
click at [270, 159] on div "Double click to add your image here" at bounding box center [240, 159] width 338 height 10
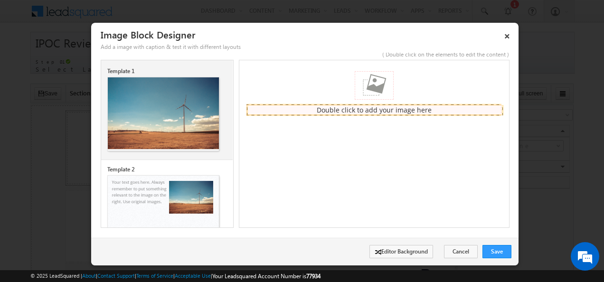
click at [159, 132] on img at bounding box center [163, 113] width 111 height 72
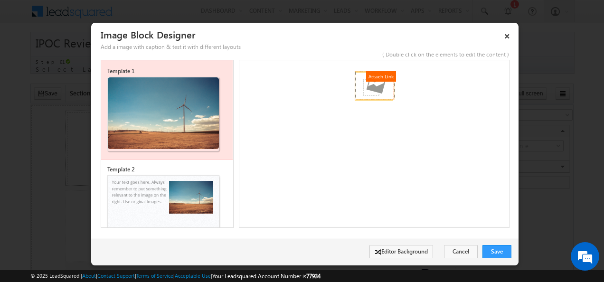
click at [379, 75] on link "Attach Link" at bounding box center [380, 76] width 30 height 10
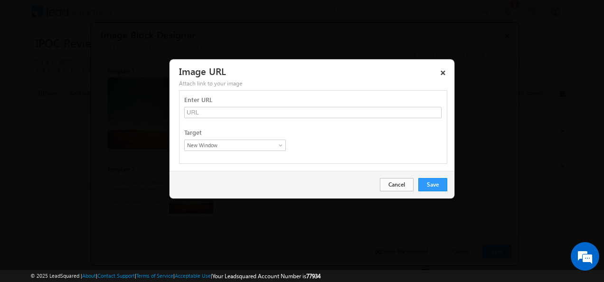
click at [389, 181] on link "Cancel" at bounding box center [397, 184] width 34 height 13
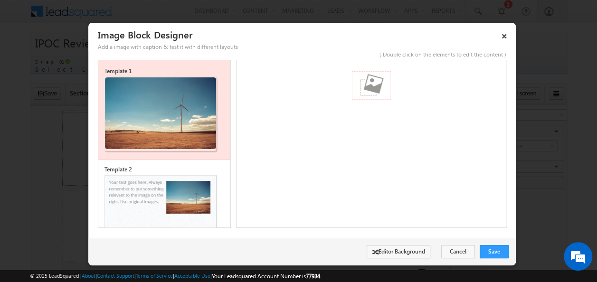
click at [349, 126] on body "Attach Link" at bounding box center [371, 142] width 271 height 165
click at [171, 113] on img at bounding box center [160, 113] width 111 height 72
click at [396, 251] on link "Editor Background" at bounding box center [398, 251] width 64 height 13
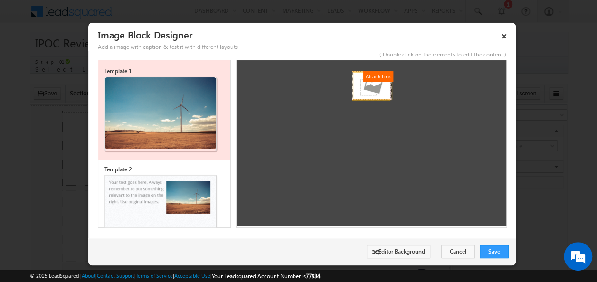
click at [376, 136] on body "Attach Link" at bounding box center [371, 142] width 271 height 165
click at [166, 100] on img at bounding box center [160, 113] width 111 height 72
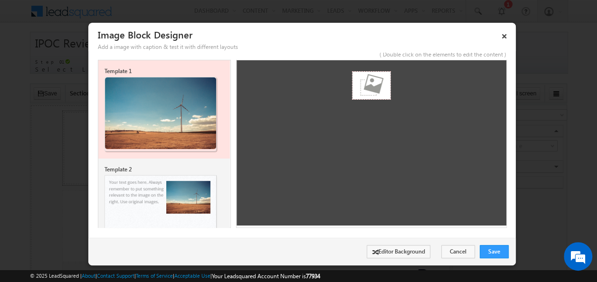
click at [170, 169] on div "Template 2" at bounding box center [141, 169] width 74 height 9
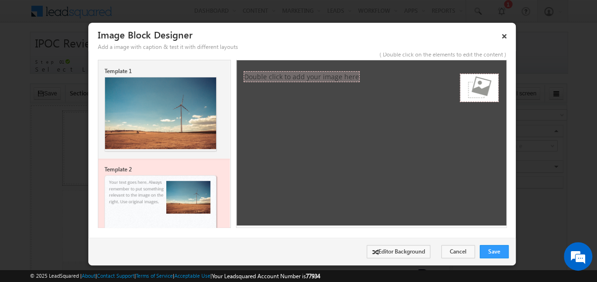
click at [188, 109] on img at bounding box center [160, 113] width 111 height 72
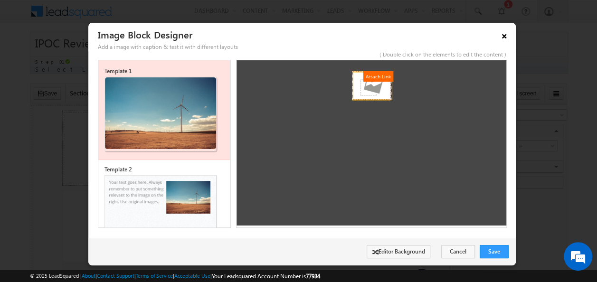
click at [505, 36] on link "×" at bounding box center [504, 34] width 16 height 17
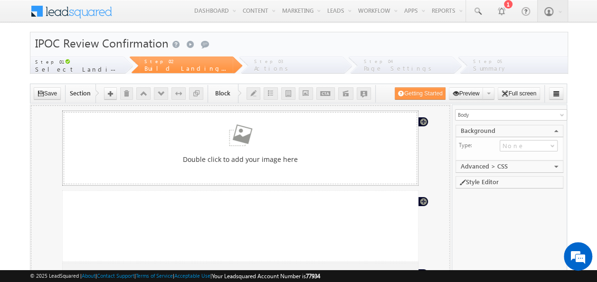
click at [557, 129] on link "COLLAPSE" at bounding box center [557, 131] width 6 height 6
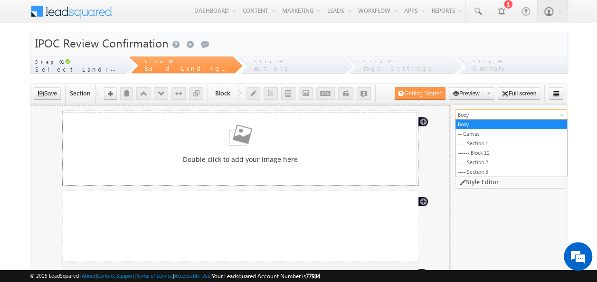
click at [505, 113] on span "Body" at bounding box center [504, 115] width 99 height 9
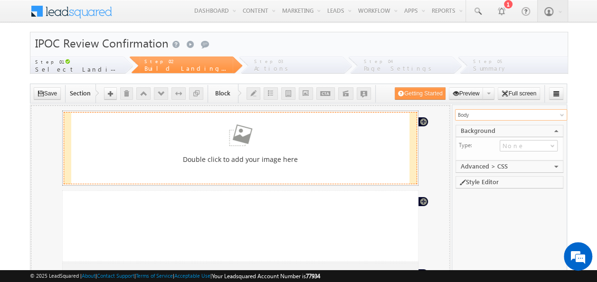
click at [259, 158] on div "Double click to add your image here" at bounding box center [240, 159] width 338 height 10
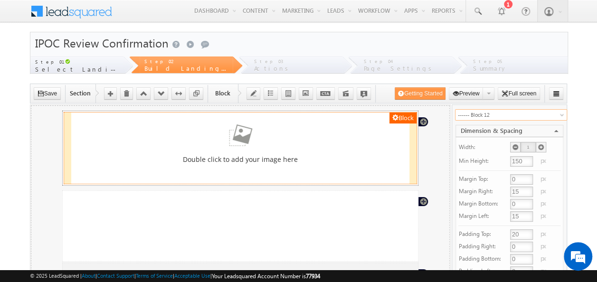
click at [259, 158] on div "Double click to add your image here" at bounding box center [240, 159] width 338 height 10
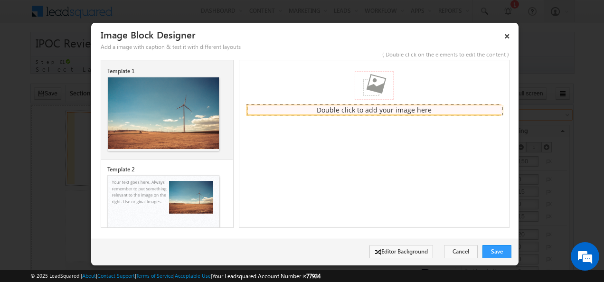
click at [180, 107] on img at bounding box center [163, 113] width 111 height 72
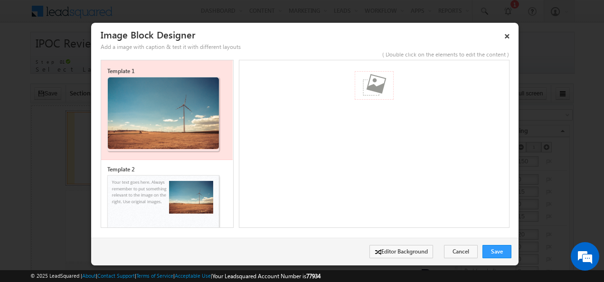
click at [171, 114] on img at bounding box center [163, 113] width 111 height 72
click at [379, 145] on body "Attach Link" at bounding box center [374, 142] width 271 height 165
drag, startPoint x: 378, startPoint y: 148, endPoint x: 298, endPoint y: 154, distance: 79.9
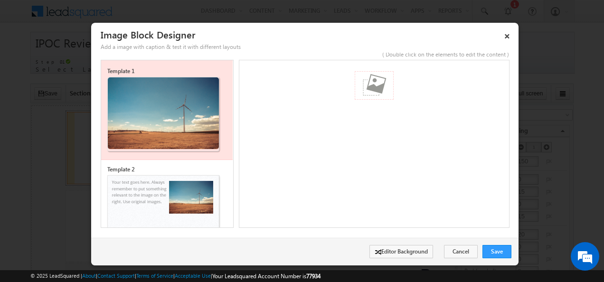
click at [298, 154] on body "Attach Link" at bounding box center [374, 142] width 271 height 165
click at [168, 113] on img at bounding box center [163, 113] width 111 height 72
drag, startPoint x: 407, startPoint y: 173, endPoint x: 286, endPoint y: 125, distance: 130.6
click at [194, 109] on img at bounding box center [163, 113] width 111 height 72
click at [166, 88] on img at bounding box center [163, 113] width 111 height 72
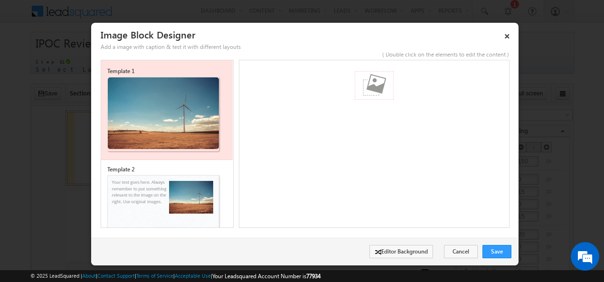
click at [166, 88] on img at bounding box center [163, 113] width 111 height 72
click at [390, 90] on img at bounding box center [373, 85] width 39 height 28
click at [376, 80] on img at bounding box center [373, 85] width 39 height 28
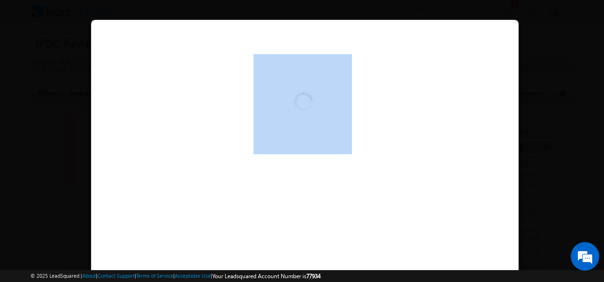
click at [376, 80] on div at bounding box center [305, 150] width 428 height 262
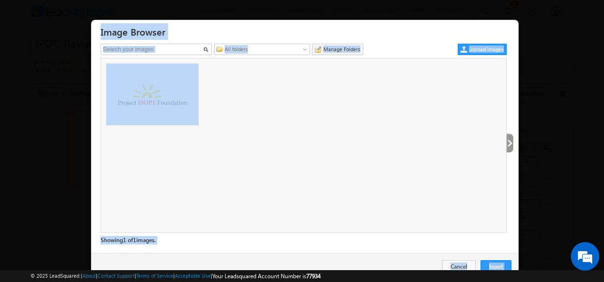
click at [302, 174] on ul at bounding box center [303, 145] width 404 height 174
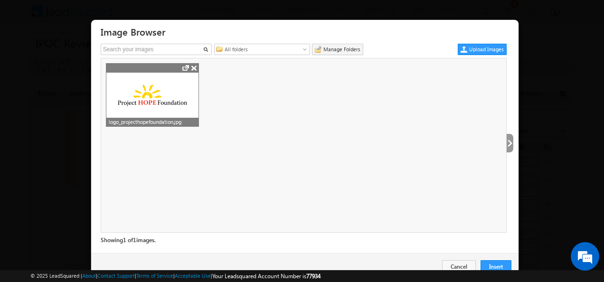
click at [173, 101] on img at bounding box center [152, 95] width 92 height 23
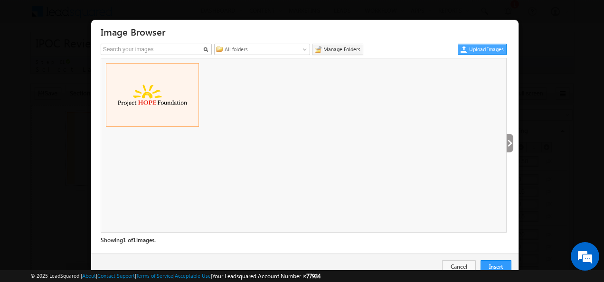
click at [479, 51] on link "Upload Images" at bounding box center [482, 49] width 49 height 11
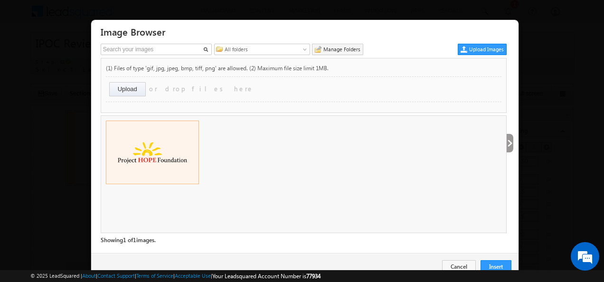
click at [134, 85] on input "file" at bounding box center [137, 90] width 57 height 17
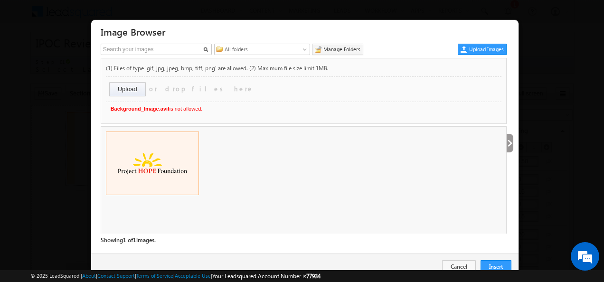
click at [123, 87] on input "file" at bounding box center [129, 91] width 41 height 19
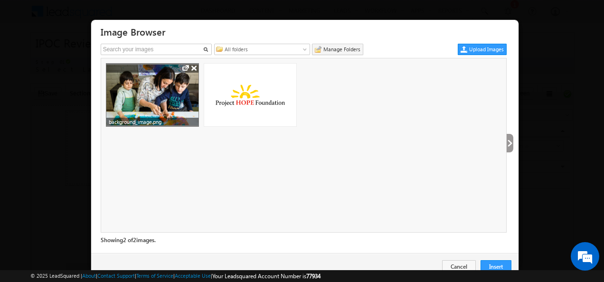
click at [162, 101] on img at bounding box center [152, 95] width 92 height 61
click at [168, 114] on img at bounding box center [152, 95] width 92 height 61
click at [126, 103] on img at bounding box center [152, 95] width 92 height 61
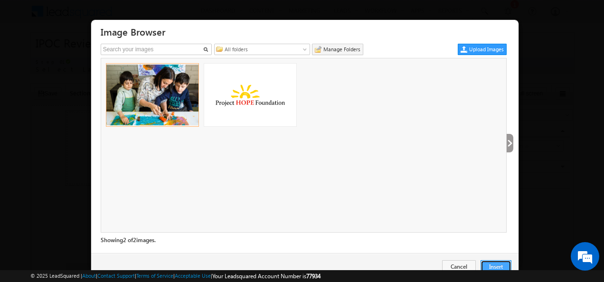
click at [495, 264] on button "Insert" at bounding box center [495, 266] width 31 height 13
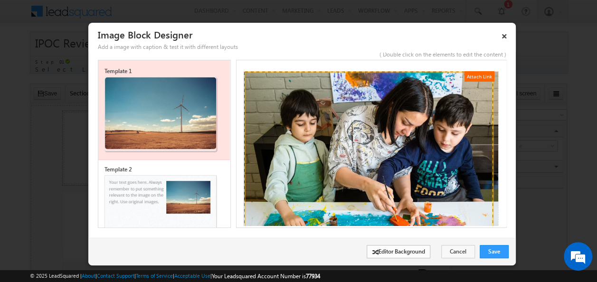
click at [420, 252] on link "Editor Background" at bounding box center [398, 251] width 64 height 13
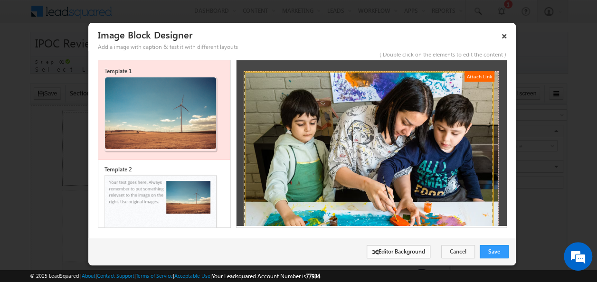
click at [420, 252] on link "Editor Background" at bounding box center [398, 251] width 64 height 13
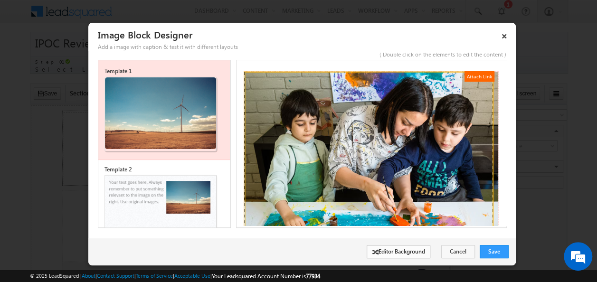
click at [420, 252] on link "Editor Background" at bounding box center [398, 251] width 64 height 13
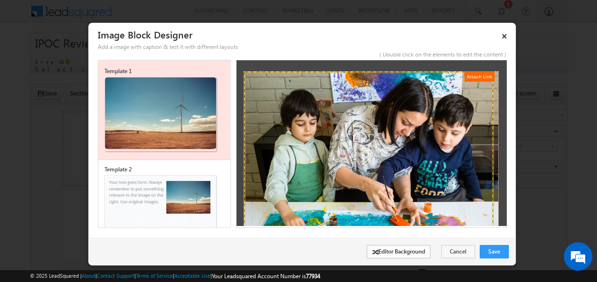
click at [420, 252] on link "Editor Background" at bounding box center [398, 251] width 64 height 13
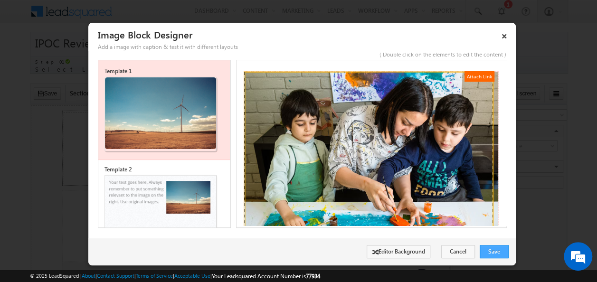
click at [500, 250] on link "Save" at bounding box center [493, 251] width 29 height 13
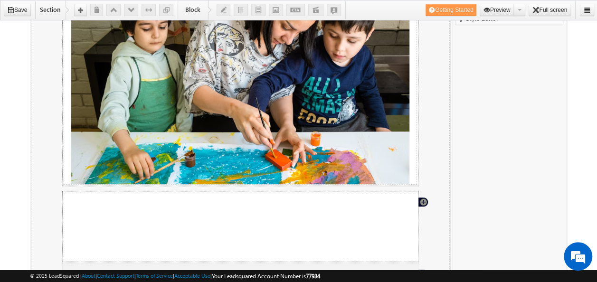
scroll to position [47, 0]
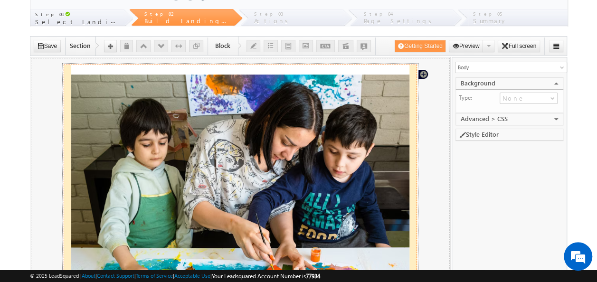
click at [329, 174] on img at bounding box center [240, 186] width 338 height 225
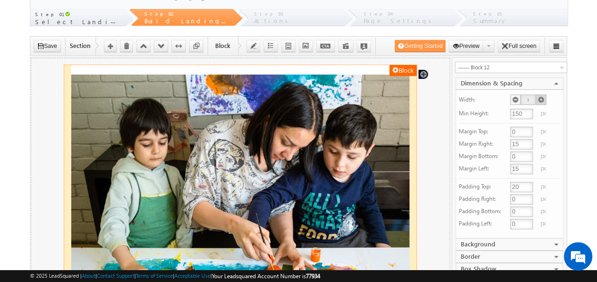
click at [541, 99] on icon at bounding box center [540, 99] width 7 height 7
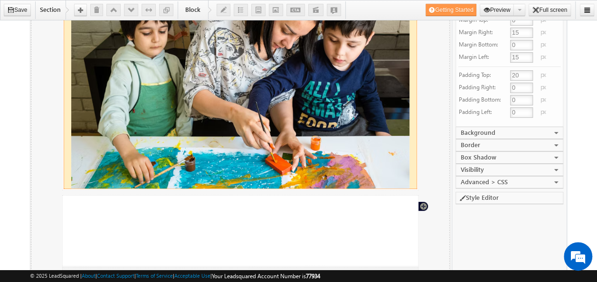
scroll to position [142, 0]
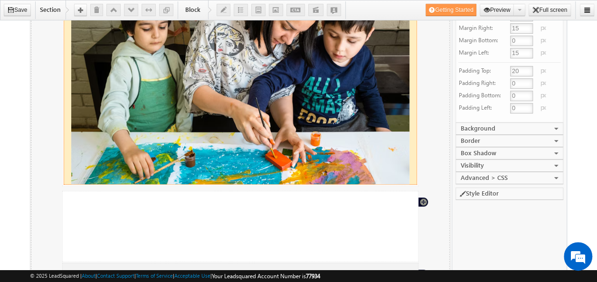
click at [555, 126] on link "COLLAPSE" at bounding box center [557, 129] width 6 height 6
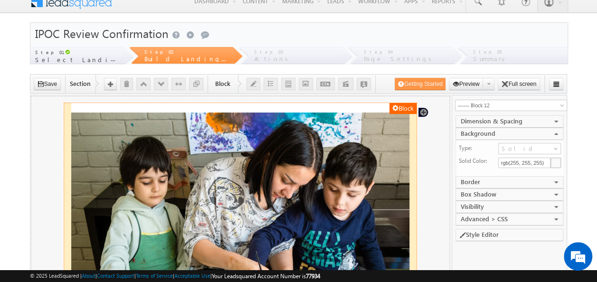
scroll to position [0, 0]
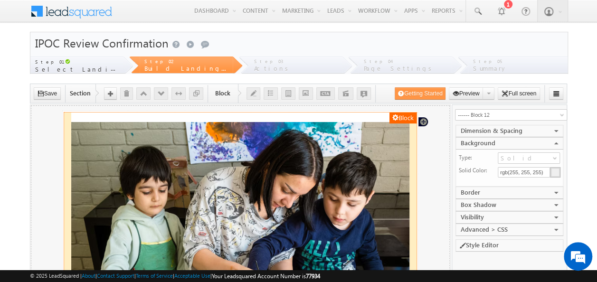
click at [553, 172] on icon at bounding box center [555, 172] width 8 height 8
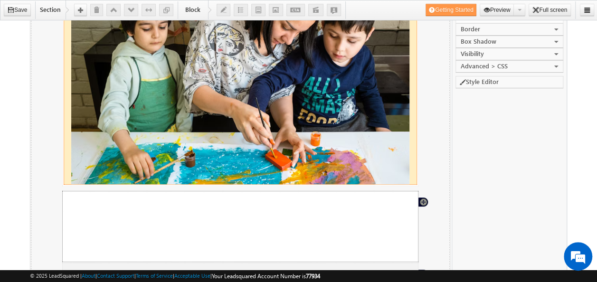
scroll to position [47, 0]
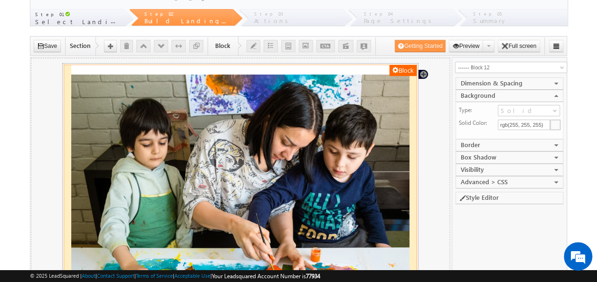
click at [348, 170] on img at bounding box center [240, 186] width 338 height 225
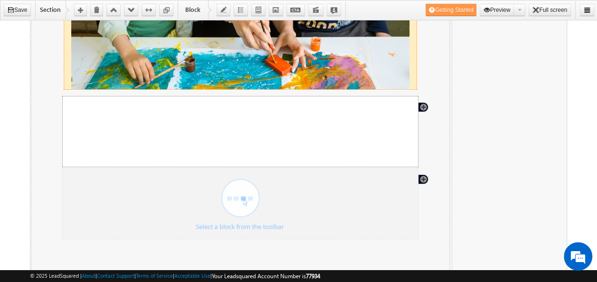
click at [389, 146] on div "Section" at bounding box center [240, 131] width 356 height 71
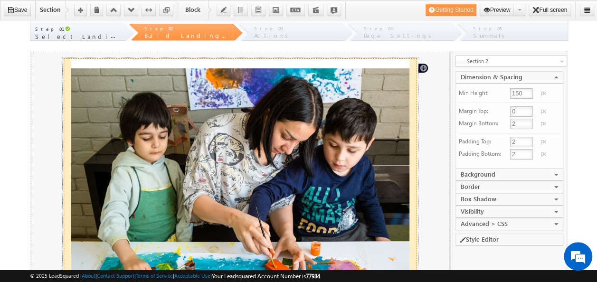
scroll to position [0, 0]
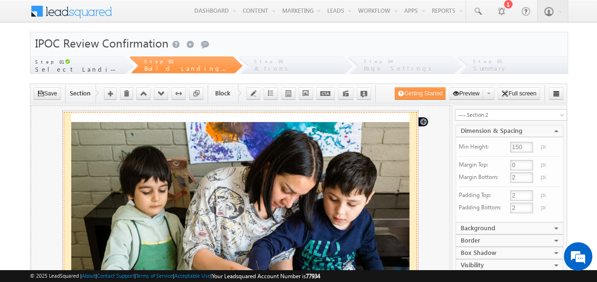
click at [321, 165] on img at bounding box center [240, 234] width 338 height 225
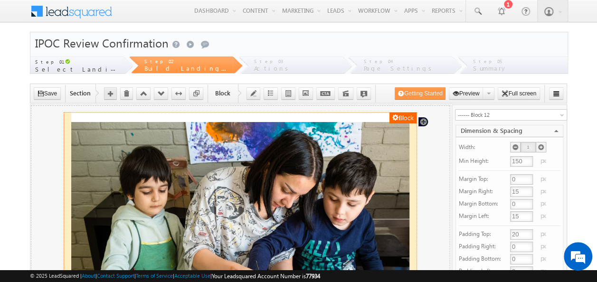
click at [112, 92] on icon "button" at bounding box center [110, 93] width 5 height 5
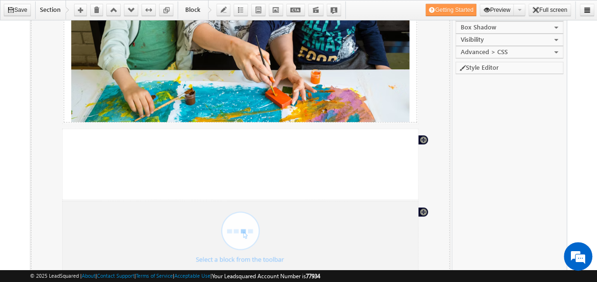
scroll to position [190, 0]
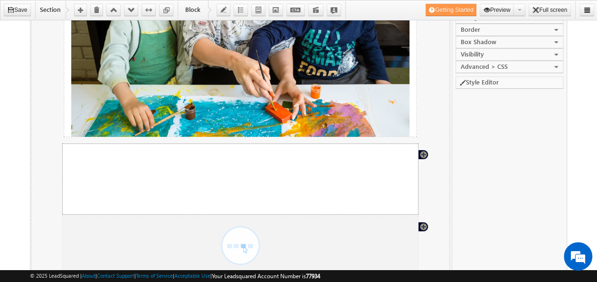
click at [313, 175] on div "Section" at bounding box center [240, 178] width 356 height 71
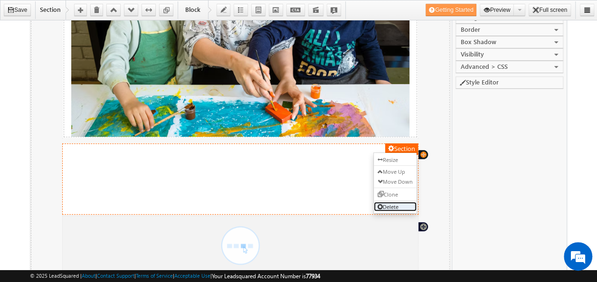
click at [396, 202] on link "Delete" at bounding box center [394, 207] width 43 height 10
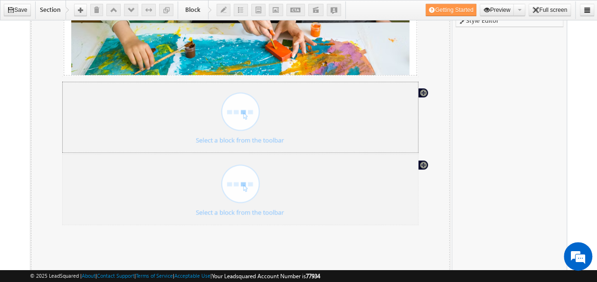
scroll to position [237, 0]
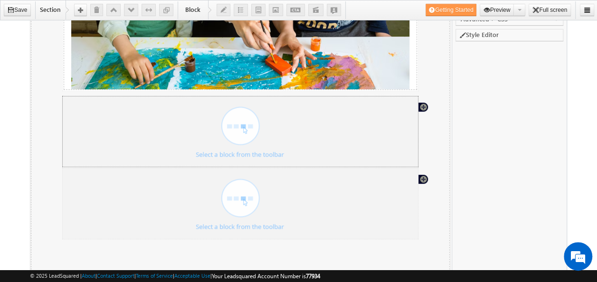
click at [247, 133] on div "Section" at bounding box center [240, 131] width 356 height 71
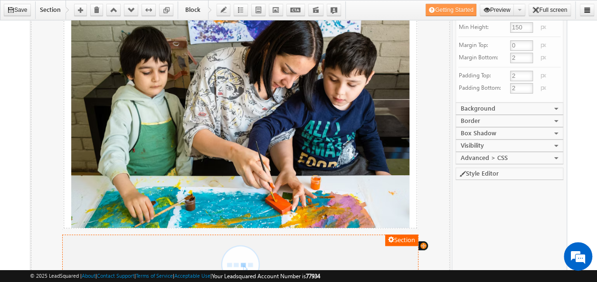
scroll to position [95, 0]
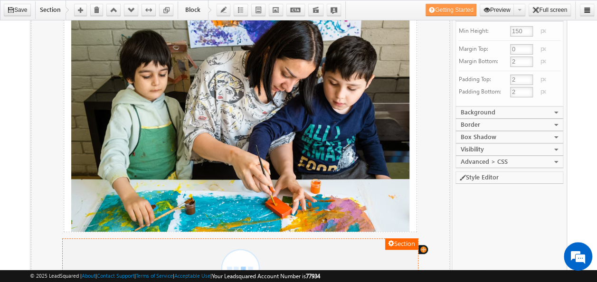
click at [556, 147] on link "COLLAPSE" at bounding box center [557, 150] width 6 height 6
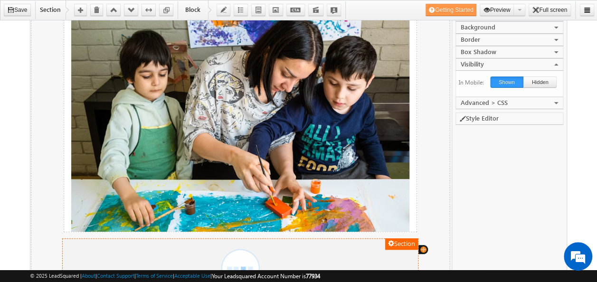
click at [557, 100] on link "COLLAPSE" at bounding box center [557, 103] width 6 height 6
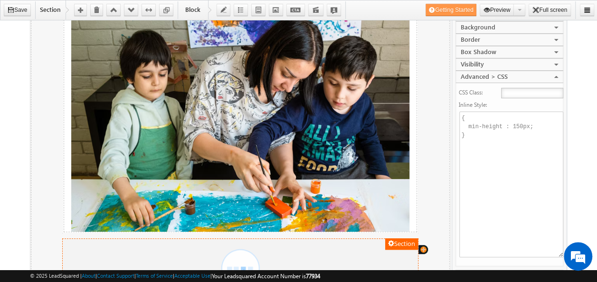
click at [556, 74] on link "COLLAPSE" at bounding box center [557, 77] width 6 height 6
click at [554, 74] on link "COLLAPSE" at bounding box center [557, 77] width 6 height 6
click at [556, 75] on link "COLLAPSE" at bounding box center [557, 77] width 6 height 6
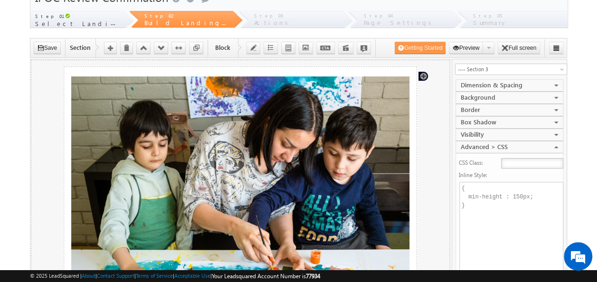
scroll to position [0, 0]
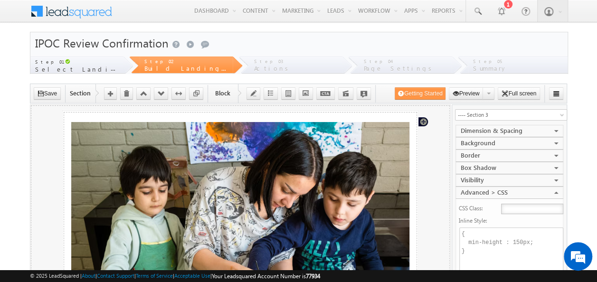
click at [554, 187] on div "Advanced > CSS COLLAPSE" at bounding box center [509, 193] width 108 height 12
click at [554, 190] on link "COLLAPSE" at bounding box center [557, 193] width 6 height 6
click at [478, 187] on p "Advanced > CSS" at bounding box center [483, 192] width 47 height 10
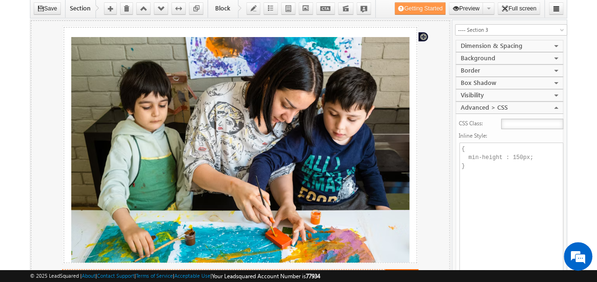
scroll to position [142, 0]
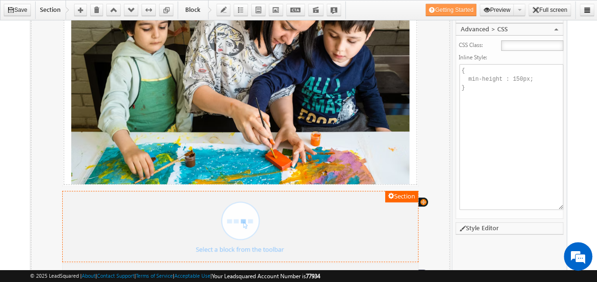
click at [523, 224] on div "Style Editor" at bounding box center [509, 228] width 108 height 12
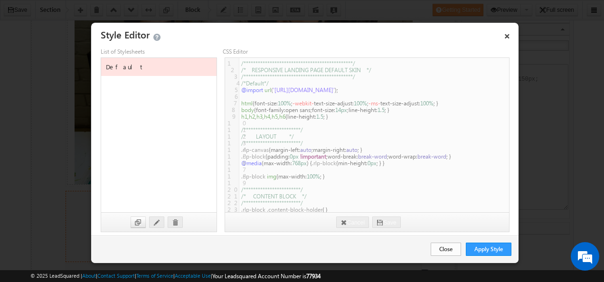
click at [448, 253] on link "Close" at bounding box center [445, 249] width 30 height 13
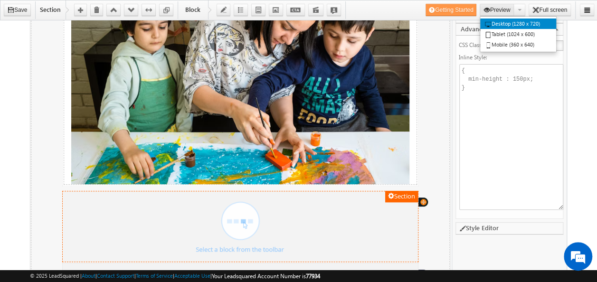
click at [495, 12] on button "Preview" at bounding box center [496, 10] width 35 height 12
click at [496, 25] on link "Desktop (1280 x 720)" at bounding box center [518, 24] width 76 height 10
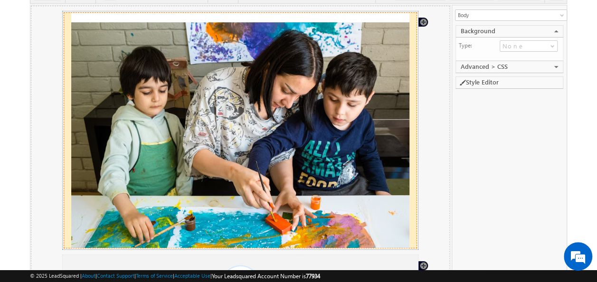
scroll to position [0, 0]
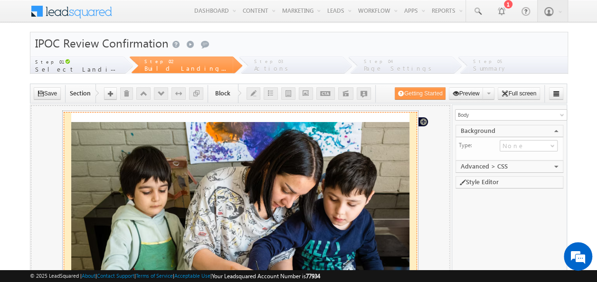
click at [298, 174] on img at bounding box center [240, 234] width 338 height 225
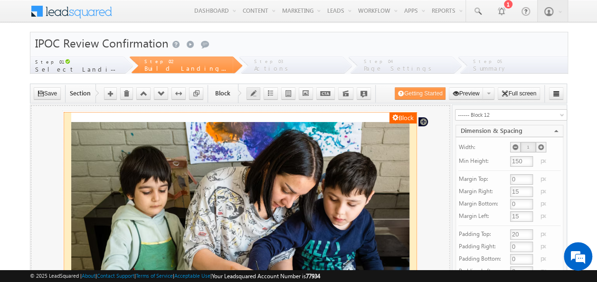
click at [251, 92] on icon "button" at bounding box center [253, 93] width 6 height 6
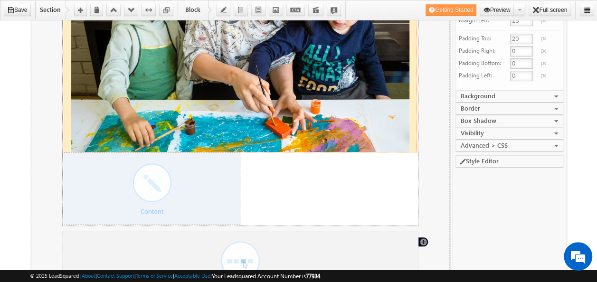
scroll to position [190, 0]
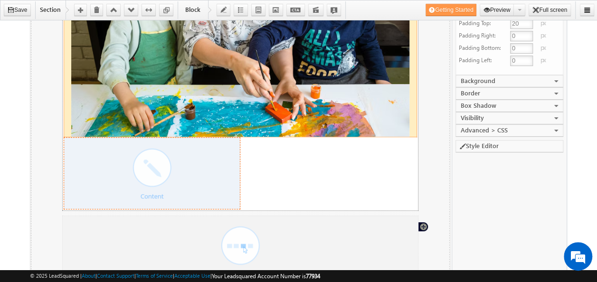
click at [207, 187] on div at bounding box center [151, 173] width 161 height 71
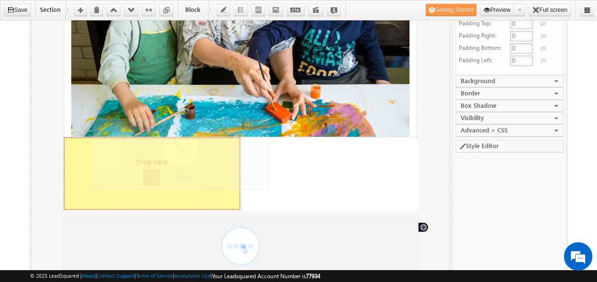
scroll to position [0, 0]
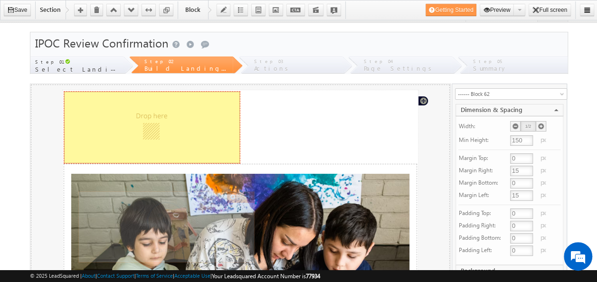
drag, startPoint x: 189, startPoint y: 371, endPoint x: 208, endPoint y: 236, distance: 136.5
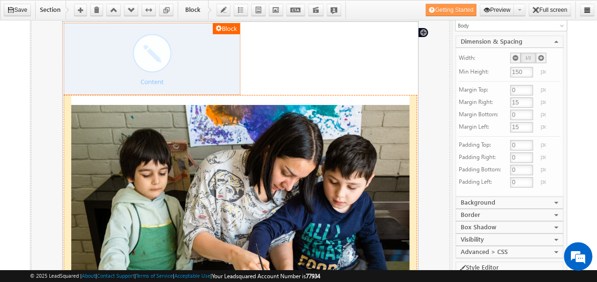
scroll to position [142, 0]
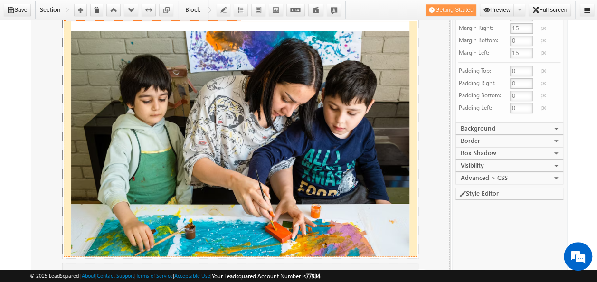
click at [303, 129] on img at bounding box center [240, 143] width 338 height 225
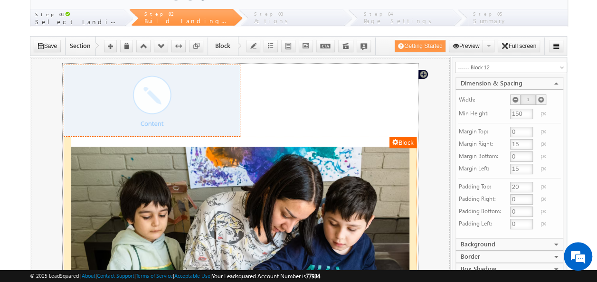
click at [182, 98] on div at bounding box center [151, 100] width 161 height 71
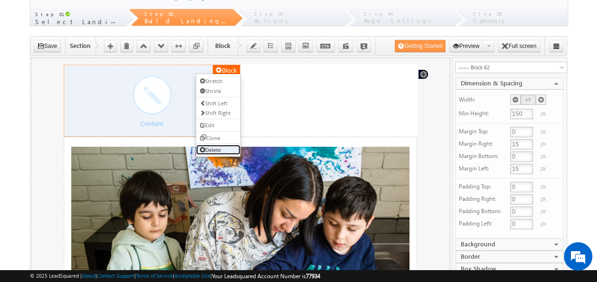
click at [210, 146] on link "Delete" at bounding box center [218, 149] width 44 height 10
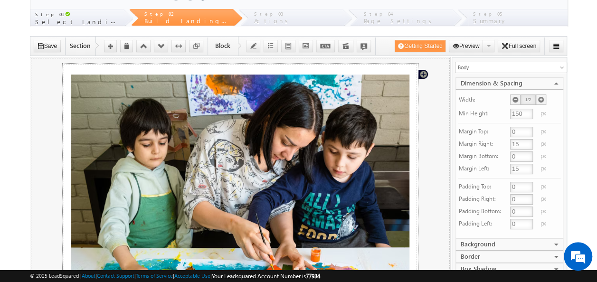
click at [522, 115] on input "150" at bounding box center [521, 114] width 23 height 10
click at [516, 117] on input "150" at bounding box center [521, 114] width 23 height 10
click at [515, 113] on input "150" at bounding box center [521, 114] width 23 height 10
type input "450"
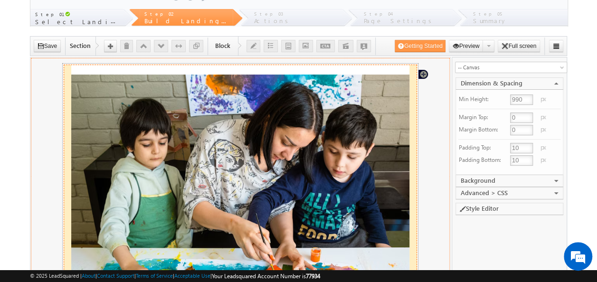
click at [291, 116] on img at bounding box center [240, 186] width 338 height 225
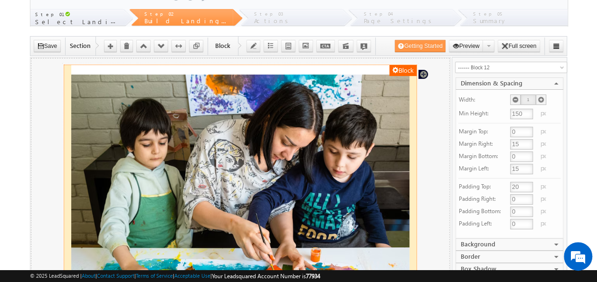
click at [522, 112] on input "150" at bounding box center [521, 114] width 23 height 10
click at [516, 111] on input "150" at bounding box center [521, 114] width 23 height 10
click at [528, 112] on input "150" at bounding box center [521, 114] width 23 height 10
type input "450"
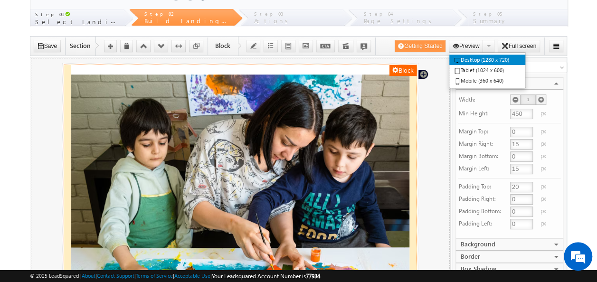
click at [470, 58] on link "Desktop (1280 x 720)" at bounding box center [487, 60] width 76 height 10
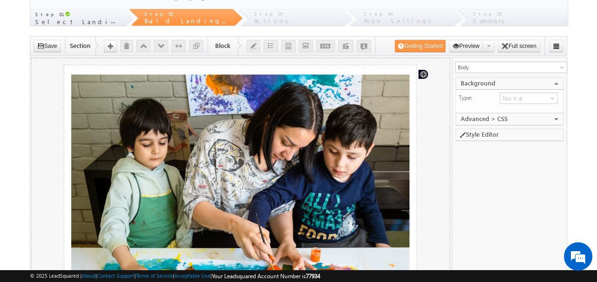
scroll to position [0, 0]
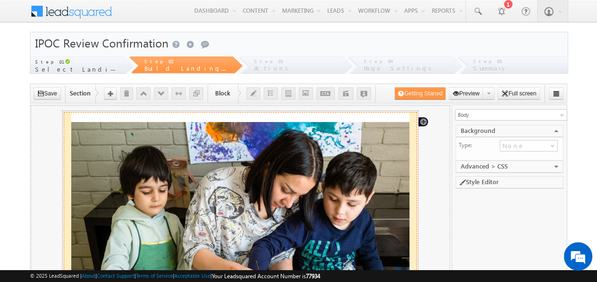
click at [338, 170] on img at bounding box center [240, 234] width 338 height 225
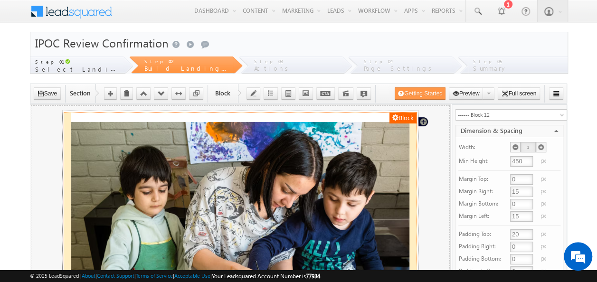
click at [358, 173] on img at bounding box center [240, 234] width 338 height 225
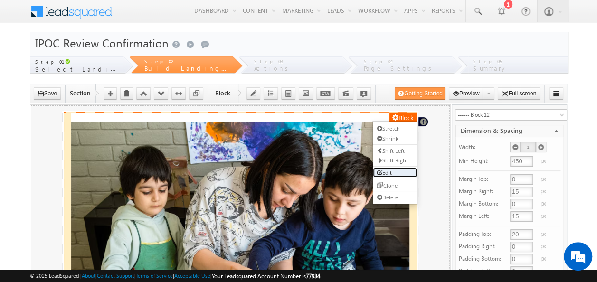
click at [391, 173] on link "Edit" at bounding box center [394, 172] width 44 height 10
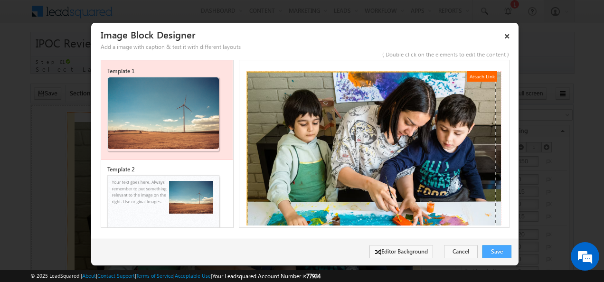
click at [498, 250] on link "Save" at bounding box center [496, 251] width 29 height 13
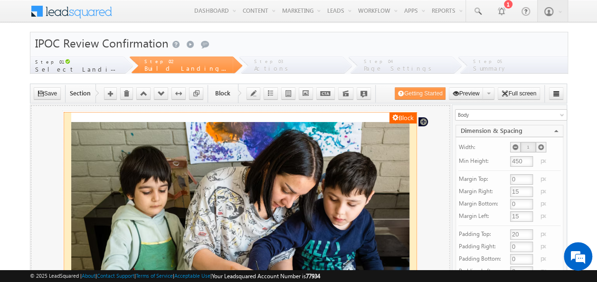
click at [519, 159] on input "450" at bounding box center [521, 161] width 23 height 10
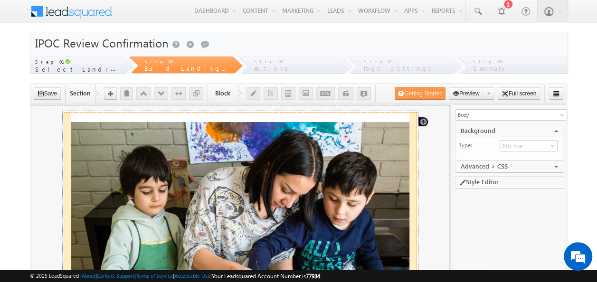
click at [314, 212] on img at bounding box center [240, 234] width 338 height 225
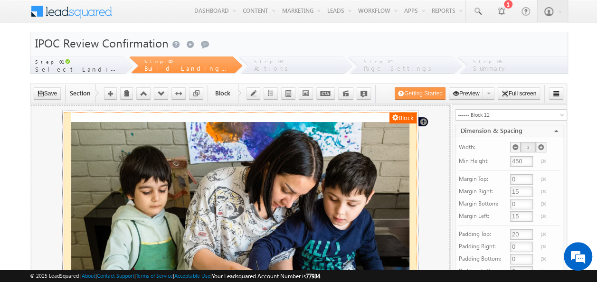
click at [405, 112] on button "Block" at bounding box center [402, 117] width 27 height 11
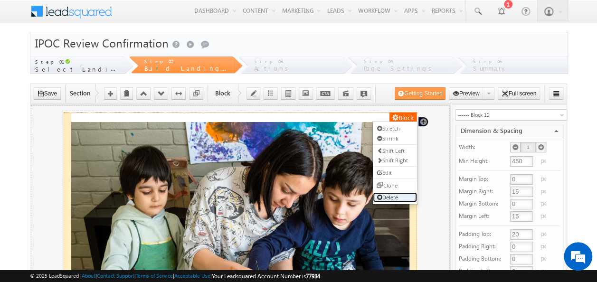
click at [388, 199] on link "Delete" at bounding box center [394, 197] width 44 height 10
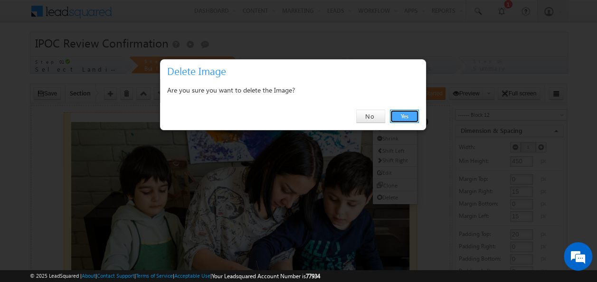
click at [405, 113] on link "Yes" at bounding box center [404, 116] width 29 height 13
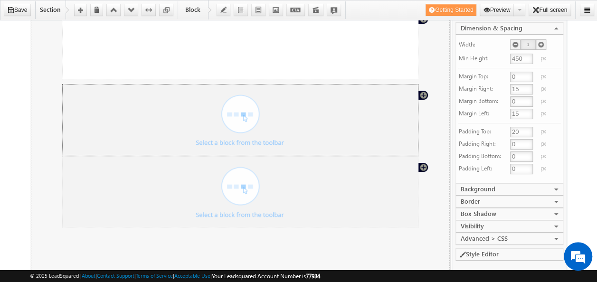
scroll to position [47, 0]
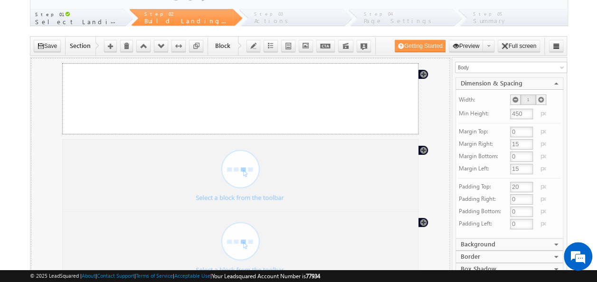
click at [368, 101] on div "Section" at bounding box center [240, 98] width 356 height 71
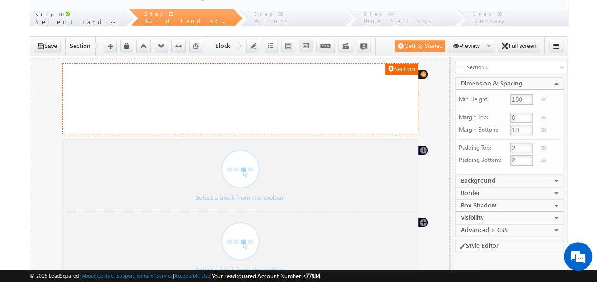
click at [306, 45] on icon "button" at bounding box center [305, 46] width 7 height 7
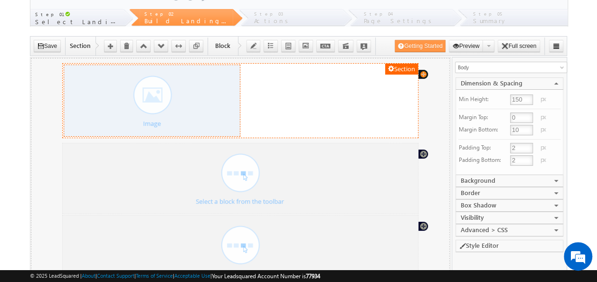
click at [158, 110] on div at bounding box center [151, 100] width 161 height 71
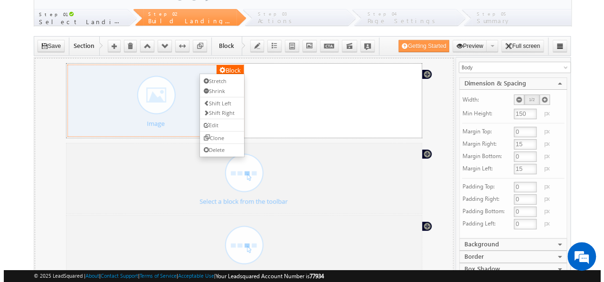
scroll to position [28, 0]
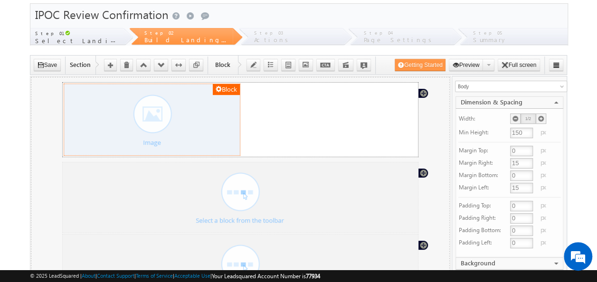
click at [152, 128] on div at bounding box center [151, 119] width 161 height 71
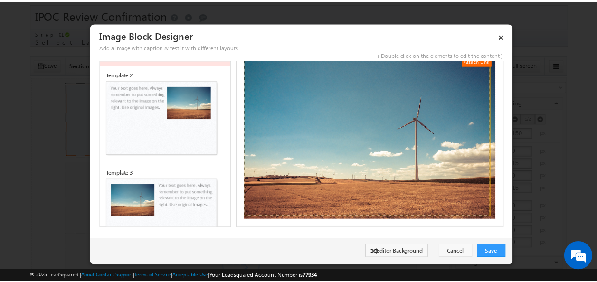
scroll to position [0, 0]
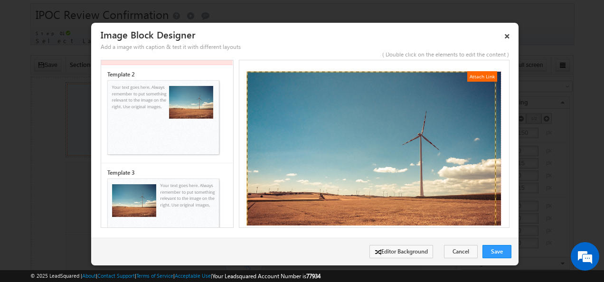
click at [400, 171] on img at bounding box center [373, 153] width 255 height 165
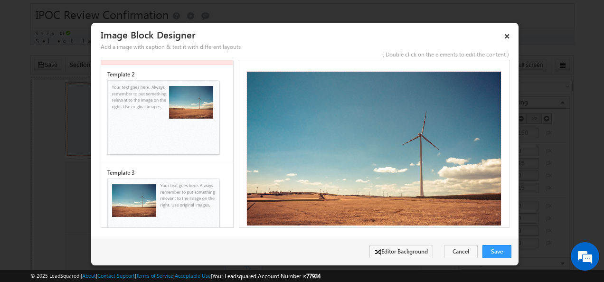
click at [400, 171] on img at bounding box center [373, 153] width 255 height 165
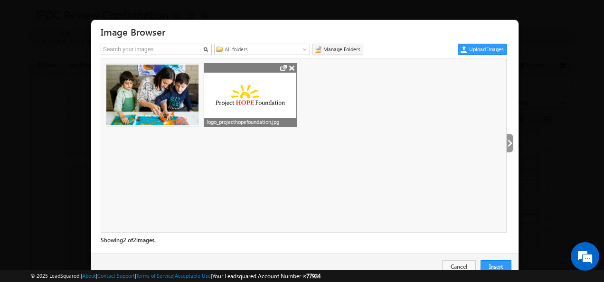
click at [279, 111] on div at bounding box center [250, 95] width 92 height 62
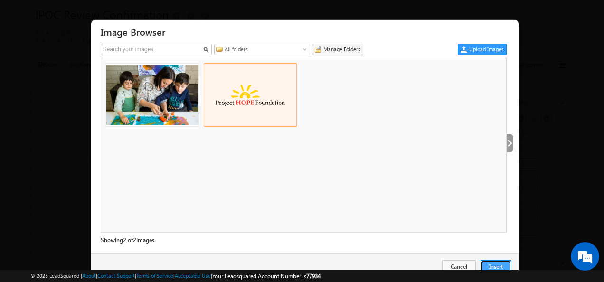
click at [492, 263] on button "Insert" at bounding box center [495, 266] width 31 height 13
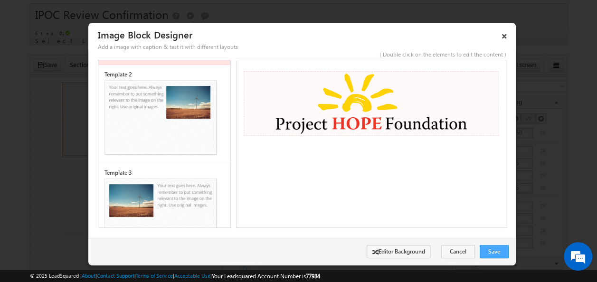
click at [494, 249] on link "Save" at bounding box center [493, 251] width 29 height 13
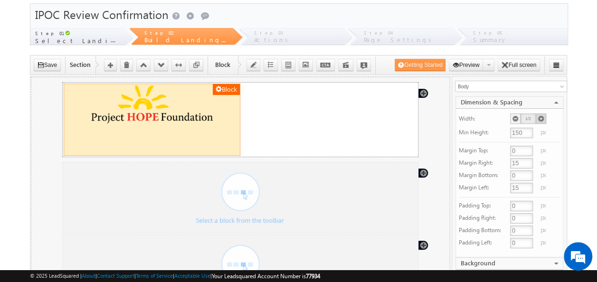
click at [541, 116] on icon at bounding box center [540, 118] width 7 height 7
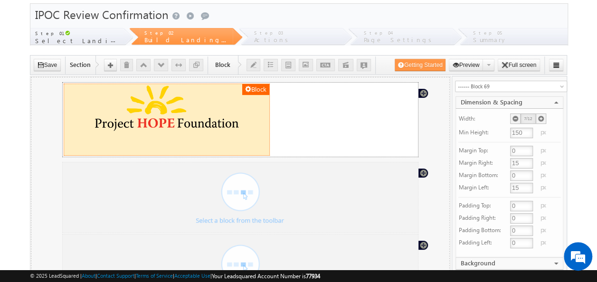
click at [541, 116] on icon at bounding box center [540, 118] width 7 height 7
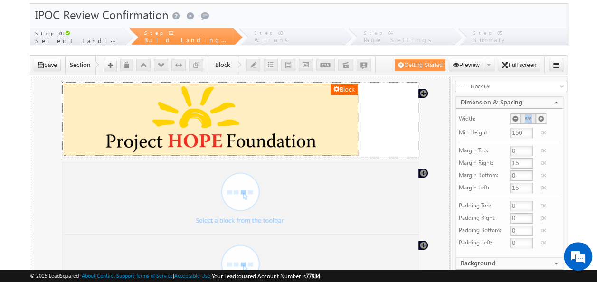
click at [541, 116] on icon at bounding box center [540, 118] width 7 height 7
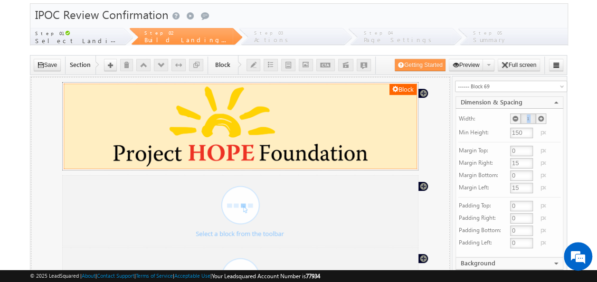
click at [541, 116] on icon at bounding box center [540, 118] width 7 height 7
click at [514, 120] on icon at bounding box center [515, 118] width 7 height 7
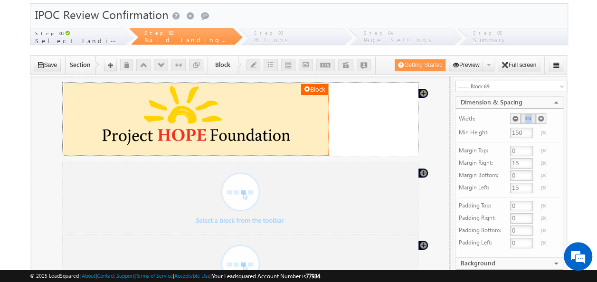
click at [514, 120] on icon at bounding box center [515, 118] width 7 height 7
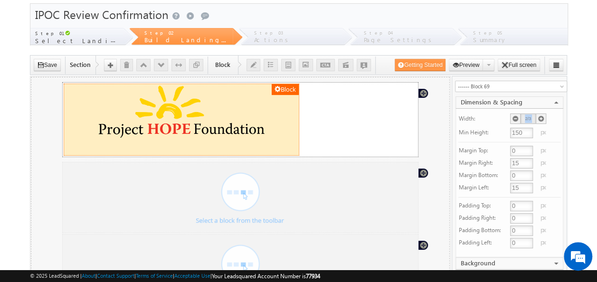
click at [514, 120] on icon at bounding box center [515, 118] width 7 height 7
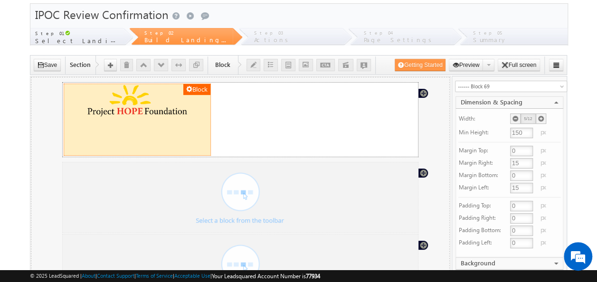
click at [514, 120] on icon at bounding box center [515, 118] width 7 height 7
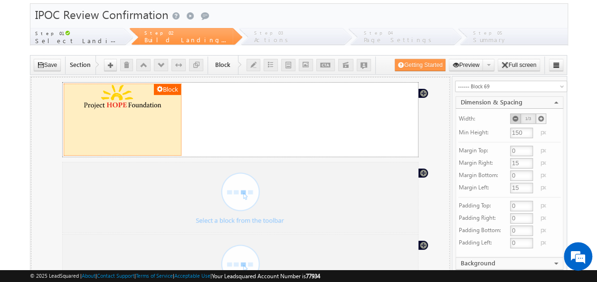
click at [514, 116] on icon at bounding box center [515, 118] width 7 height 7
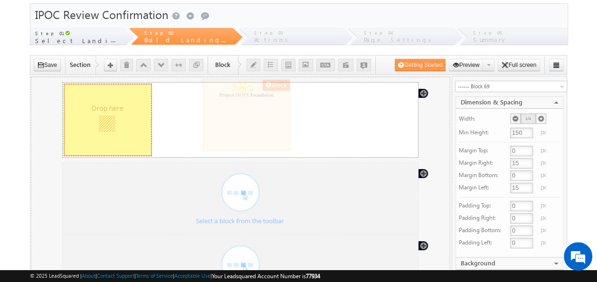
drag, startPoint x: 109, startPoint y: 118, endPoint x: 248, endPoint y: 114, distance: 139.1
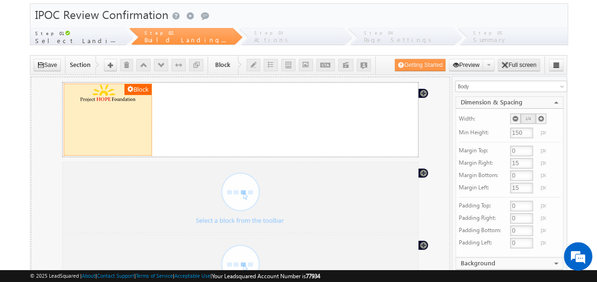
click at [514, 65] on button "Full screen" at bounding box center [518, 65] width 42 height 12
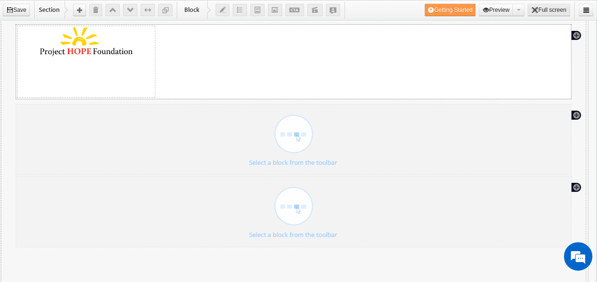
click at [540, 9] on button "Full screen" at bounding box center [548, 10] width 42 height 12
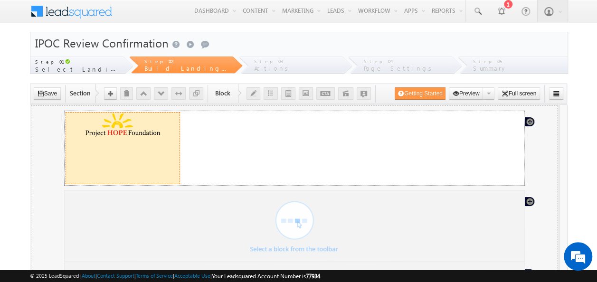
click at [140, 146] on div at bounding box center [122, 147] width 99 height 71
click at [114, 143] on div at bounding box center [122, 147] width 99 height 71
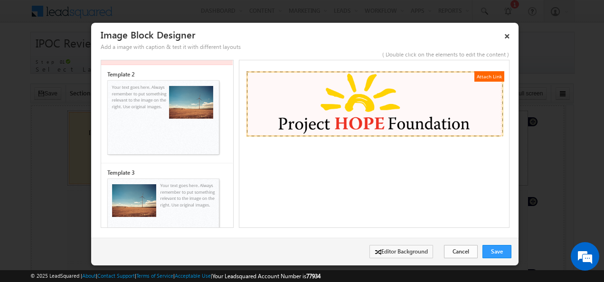
click at [469, 252] on link "Cancel" at bounding box center [461, 251] width 34 height 13
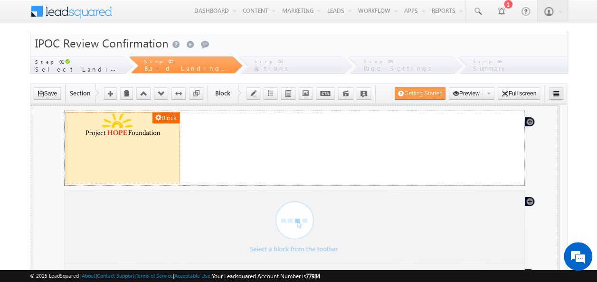
click at [559, 92] on icon "button" at bounding box center [555, 93] width 7 height 7
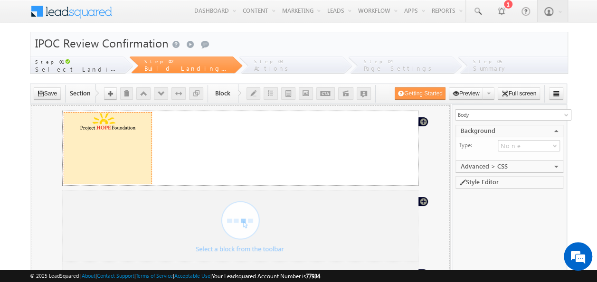
click at [106, 139] on div at bounding box center [107, 147] width 73 height 71
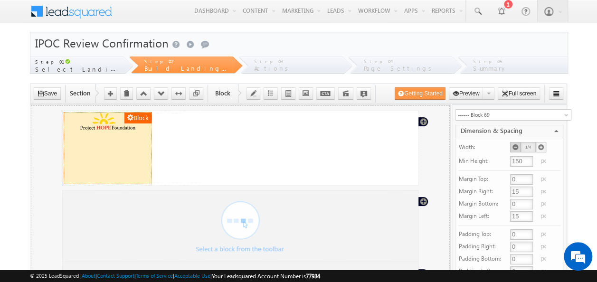
click at [512, 147] on icon at bounding box center [515, 147] width 7 height 7
click at [513, 147] on icon at bounding box center [515, 147] width 7 height 7
click at [514, 146] on icon at bounding box center [515, 147] width 7 height 7
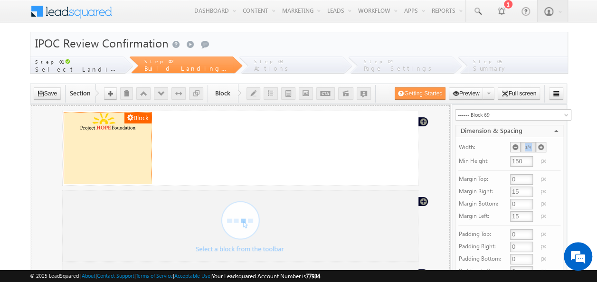
click at [514, 146] on icon at bounding box center [515, 147] width 7 height 7
click at [543, 146] on icon at bounding box center [540, 147] width 7 height 7
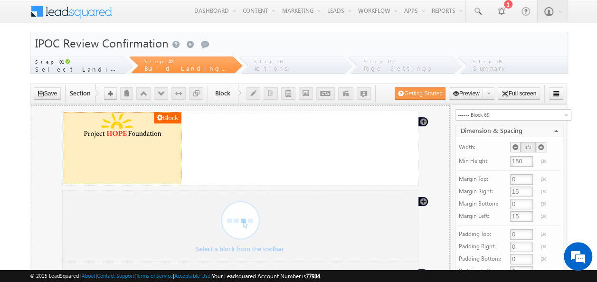
click at [543, 145] on icon at bounding box center [540, 147] width 7 height 7
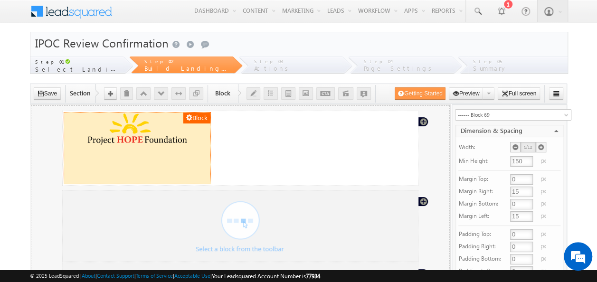
click at [543, 145] on icon at bounding box center [540, 147] width 7 height 7
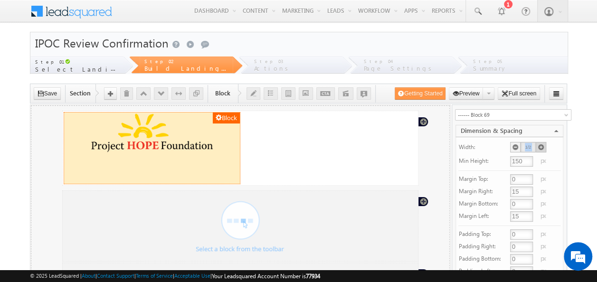
click at [543, 145] on icon at bounding box center [540, 147] width 7 height 7
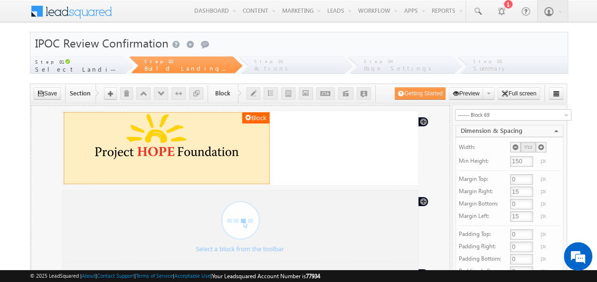
click at [543, 145] on icon at bounding box center [540, 147] width 7 height 7
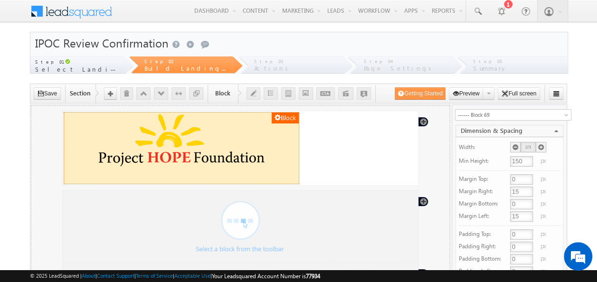
click at [543, 145] on icon at bounding box center [540, 147] width 7 height 7
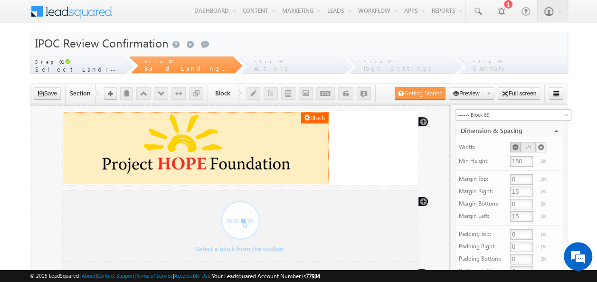
click at [516, 146] on icon at bounding box center [515, 147] width 7 height 7
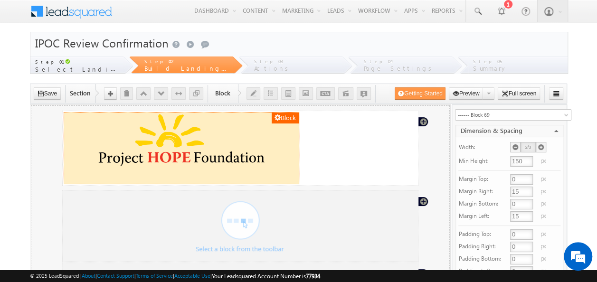
click at [516, 146] on icon at bounding box center [515, 147] width 7 height 7
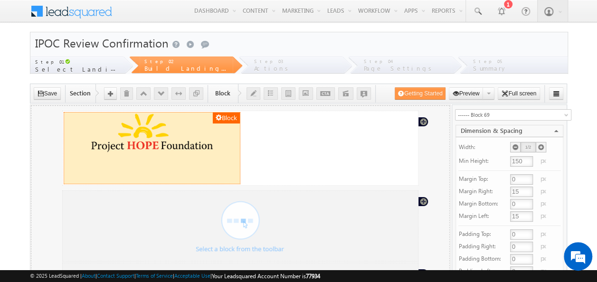
click at [516, 146] on icon at bounding box center [515, 147] width 7 height 7
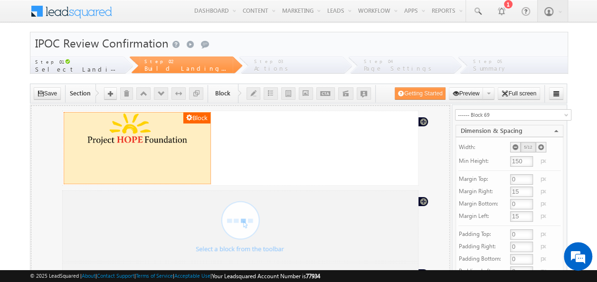
click at [516, 146] on icon at bounding box center [515, 147] width 7 height 7
click at [516, 145] on icon at bounding box center [515, 147] width 7 height 7
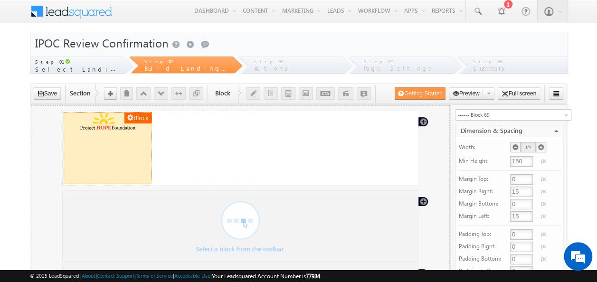
click at [518, 145] on span at bounding box center [515, 147] width 10 height 10
click at [119, 150] on div at bounding box center [107, 147] width 73 height 71
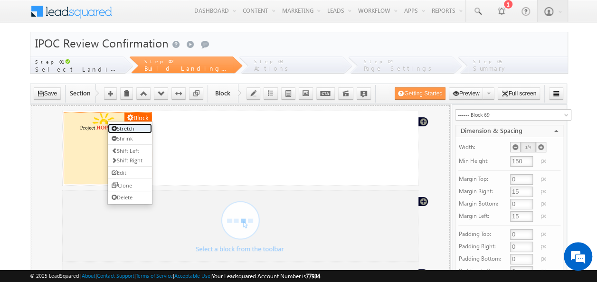
click at [128, 126] on link "Stretch" at bounding box center [129, 128] width 44 height 10
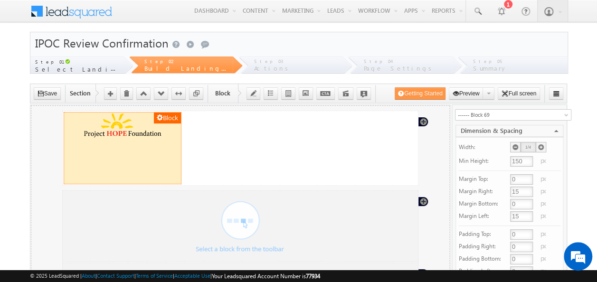
click at [128, 126] on img at bounding box center [122, 125] width 103 height 26
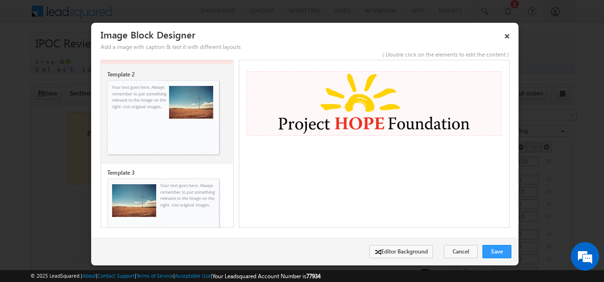
click at [129, 126] on img at bounding box center [163, 118] width 111 height 74
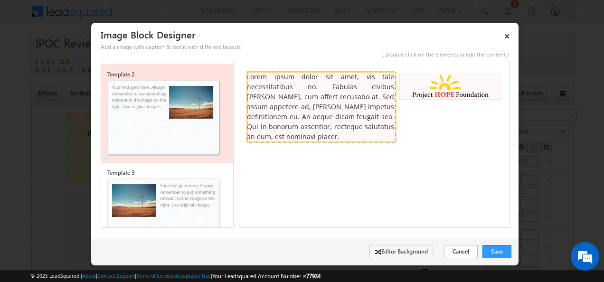
click at [456, 251] on link "Cancel" at bounding box center [461, 251] width 34 height 13
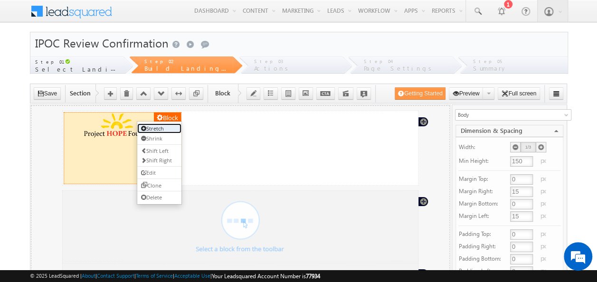
click at [159, 127] on link "Stretch" at bounding box center [159, 128] width 44 height 10
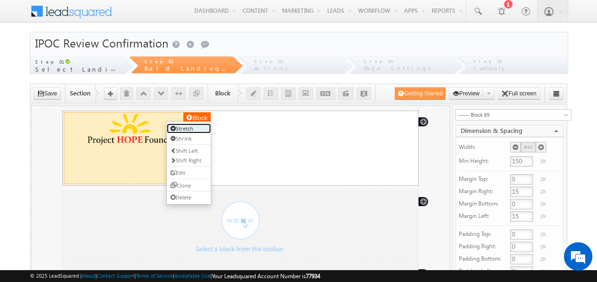
click at [189, 128] on link "Stretch" at bounding box center [188, 128] width 44 height 10
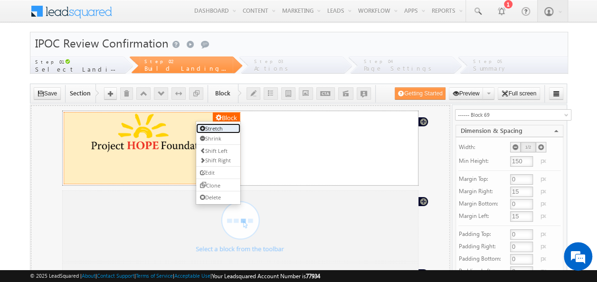
click at [215, 130] on link "Stretch" at bounding box center [218, 128] width 44 height 10
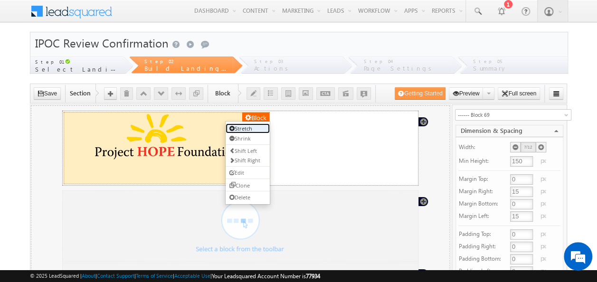
click at [249, 127] on link "Stretch" at bounding box center [247, 128] width 44 height 10
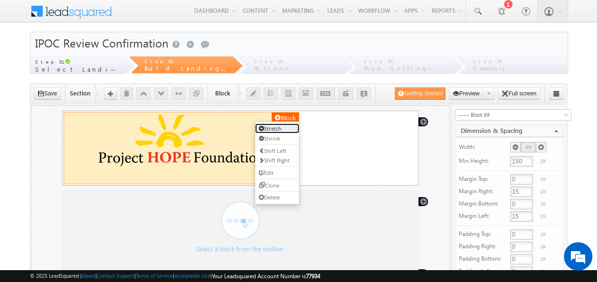
click at [277, 127] on link "Stretch" at bounding box center [276, 128] width 44 height 10
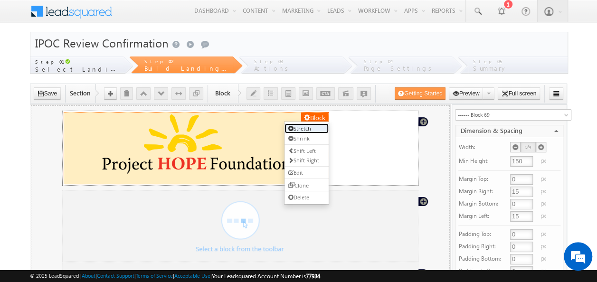
click at [307, 129] on link "Stretch" at bounding box center [306, 128] width 44 height 10
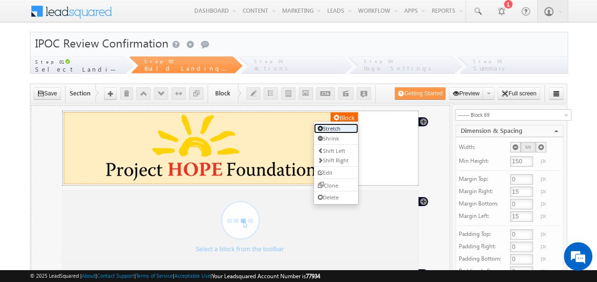
click at [333, 128] on link "Stretch" at bounding box center [335, 128] width 44 height 10
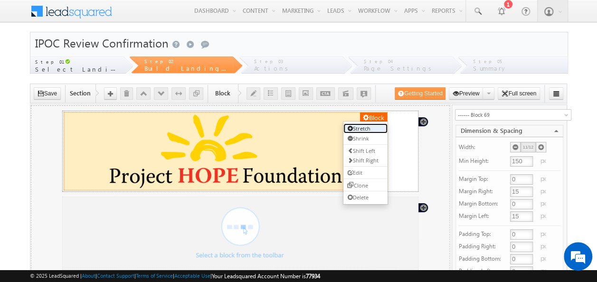
click at [366, 126] on link "Stretch" at bounding box center [365, 128] width 44 height 10
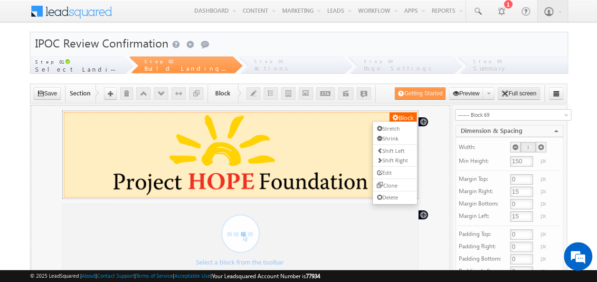
click at [522, 88] on button "Full screen" at bounding box center [518, 93] width 42 height 12
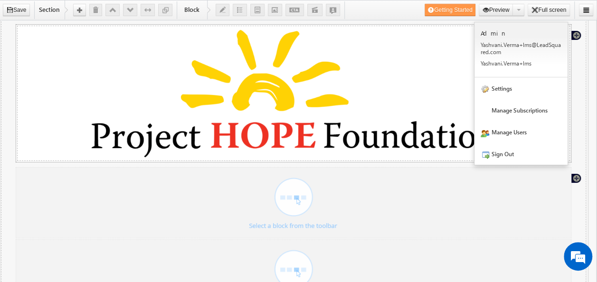
click at [538, 5] on button "Full screen" at bounding box center [548, 10] width 42 height 12
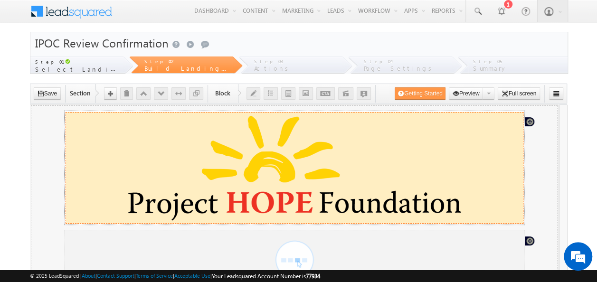
click at [436, 156] on img at bounding box center [294, 167] width 442 height 111
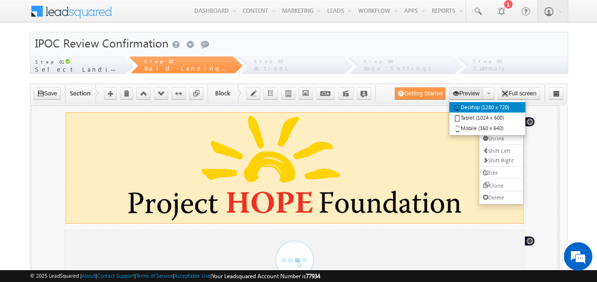
click at [470, 90] on button "Preview" at bounding box center [466, 93] width 35 height 12
click at [477, 107] on link "Desktop (1280 x 720)" at bounding box center [487, 107] width 76 height 10
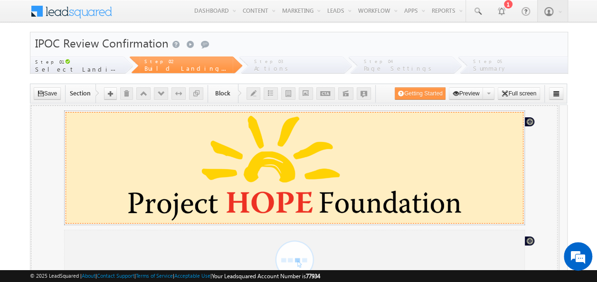
click at [462, 190] on img at bounding box center [294, 167] width 442 height 111
click at [557, 94] on icon "button" at bounding box center [555, 93] width 7 height 7
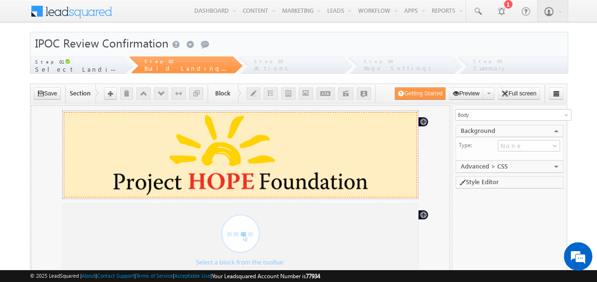
click at [333, 156] on img at bounding box center [240, 154] width 338 height 84
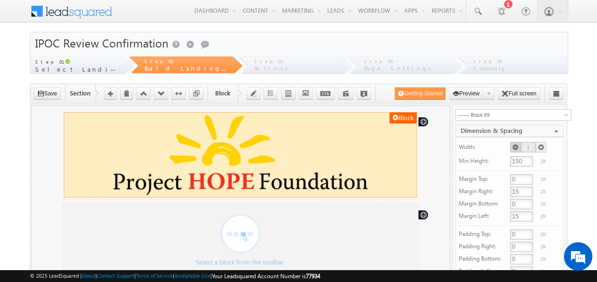
click at [514, 146] on icon at bounding box center [515, 147] width 7 height 7
click at [512, 147] on icon at bounding box center [515, 147] width 7 height 7
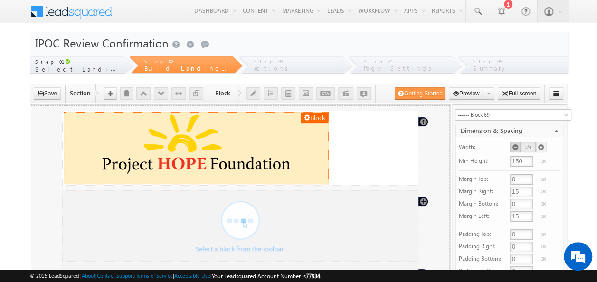
click at [515, 146] on icon at bounding box center [515, 147] width 7 height 7
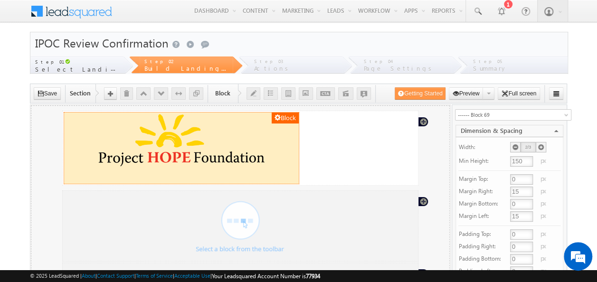
click at [515, 146] on icon at bounding box center [515, 147] width 7 height 7
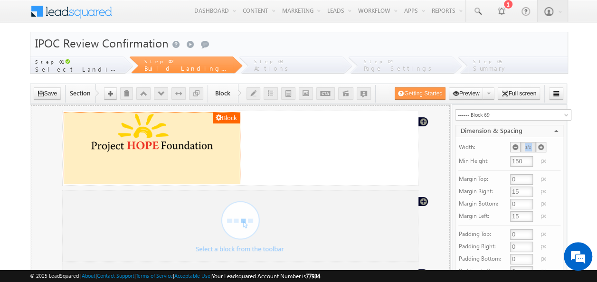
click at [515, 146] on icon at bounding box center [515, 147] width 7 height 7
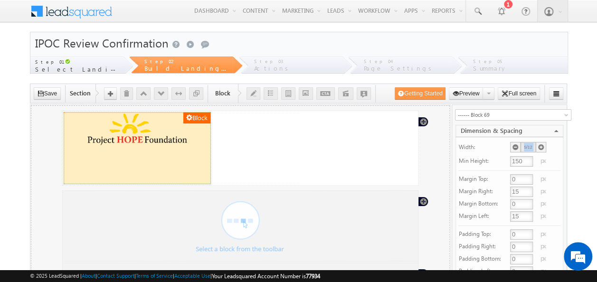
click at [515, 146] on icon at bounding box center [515, 147] width 7 height 7
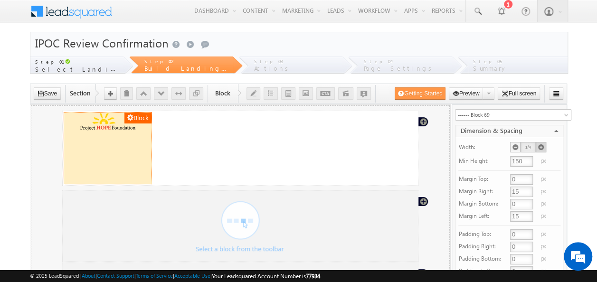
click at [543, 144] on icon at bounding box center [540, 147] width 7 height 7
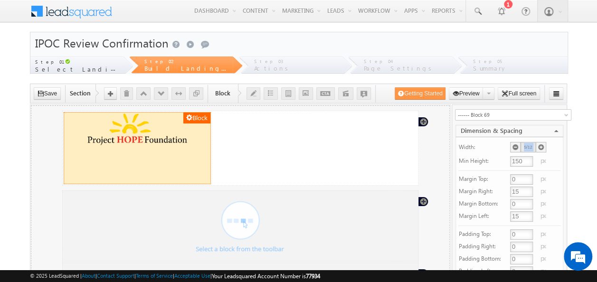
click at [543, 144] on icon at bounding box center [540, 147] width 7 height 7
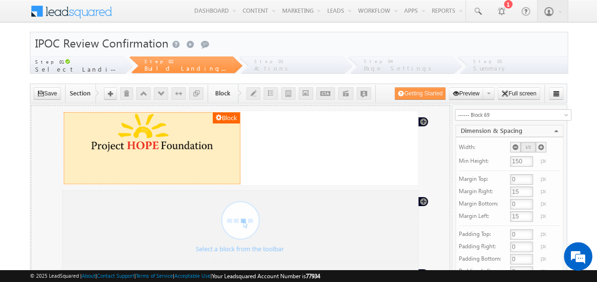
click at [519, 189] on input "15" at bounding box center [521, 192] width 23 height 10
drag, startPoint x: 518, startPoint y: 190, endPoint x: 498, endPoint y: 198, distance: 21.5
click at [498, 198] on tbody "Width: 1/2 Min Height: 150 px Margin Top: 0 px Margin Right: 31 px Margin Botto…" at bounding box center [509, 209] width 102 height 139
type input "15"
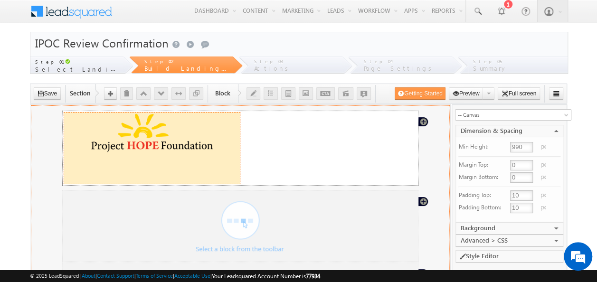
click at [221, 175] on div at bounding box center [151, 147] width 161 height 71
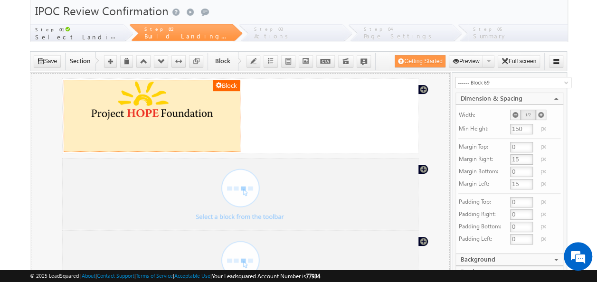
scroll to position [47, 0]
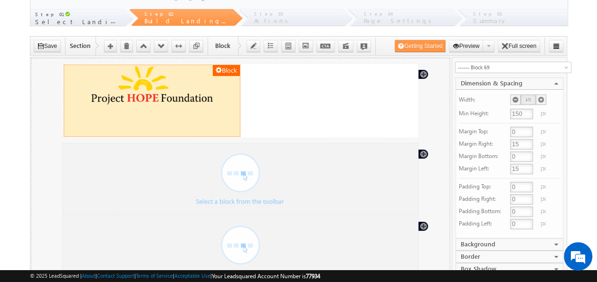
click at [521, 219] on input "0" at bounding box center [521, 224] width 23 height 10
type input "-"
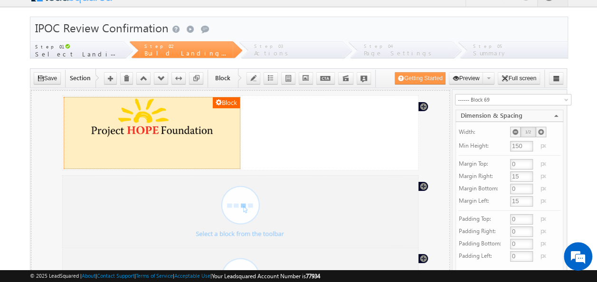
scroll to position [0, 0]
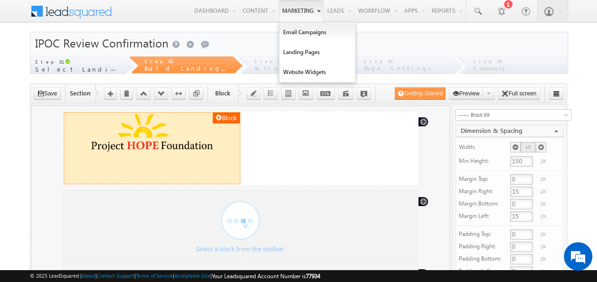
type input "0"
